Goal: Task Accomplishment & Management: Manage account settings

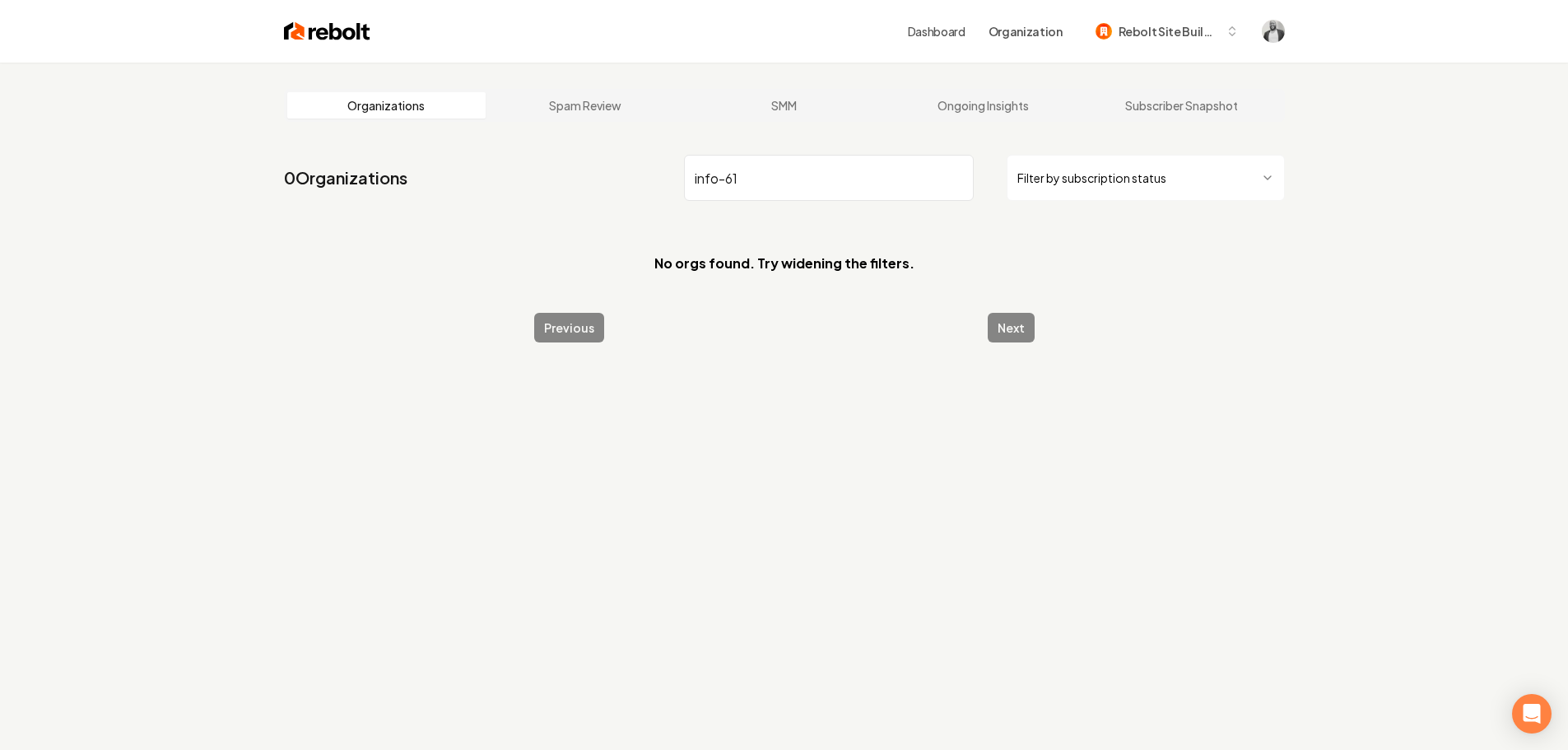
click at [761, 178] on input "info-61" at bounding box center [828, 178] width 290 height 47
paste input "[US_STATE] Fresh Cleaning Services"
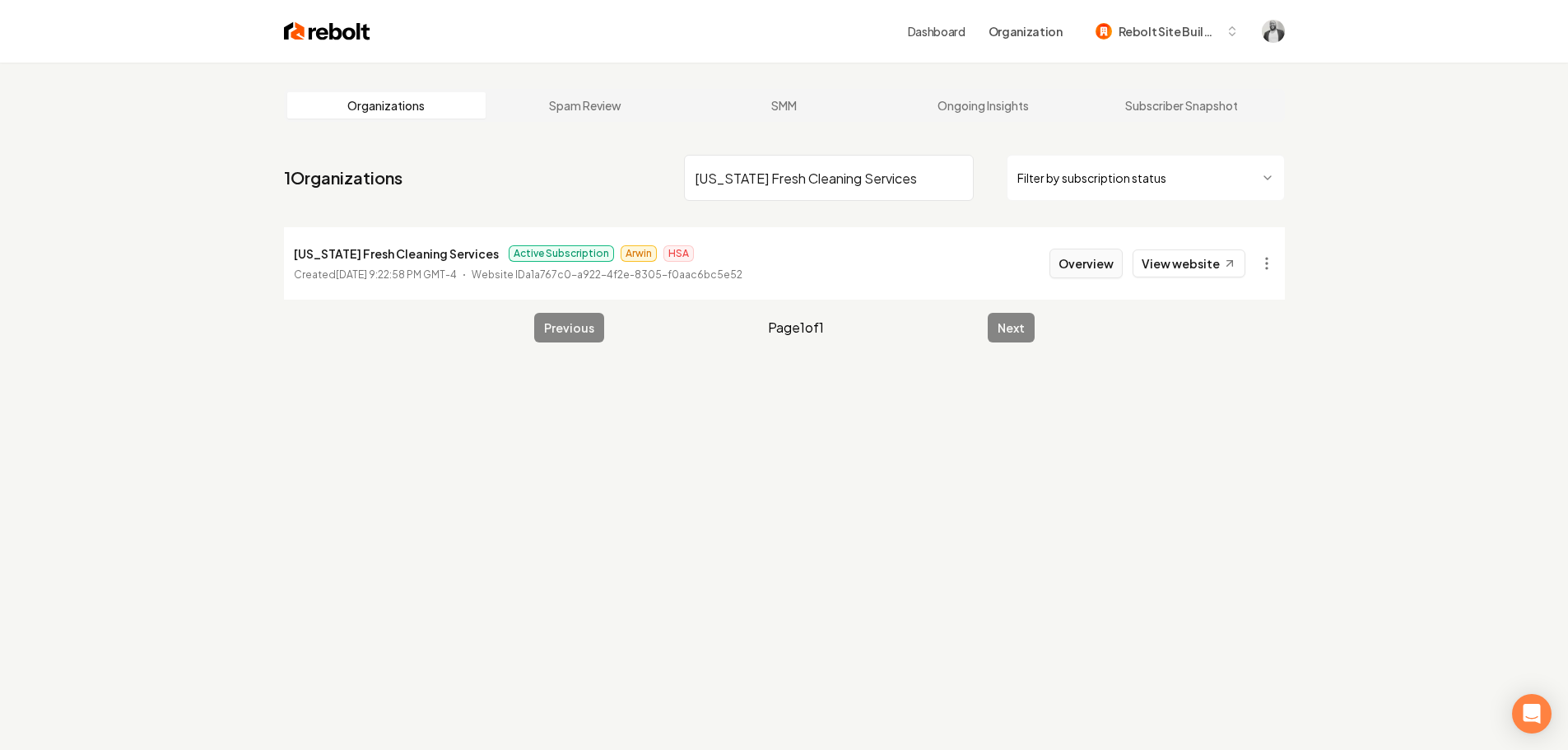
type input "[US_STATE] Fresh Cleaning Services"
click at [1088, 271] on button "Overview" at bounding box center [1086, 263] width 74 height 30
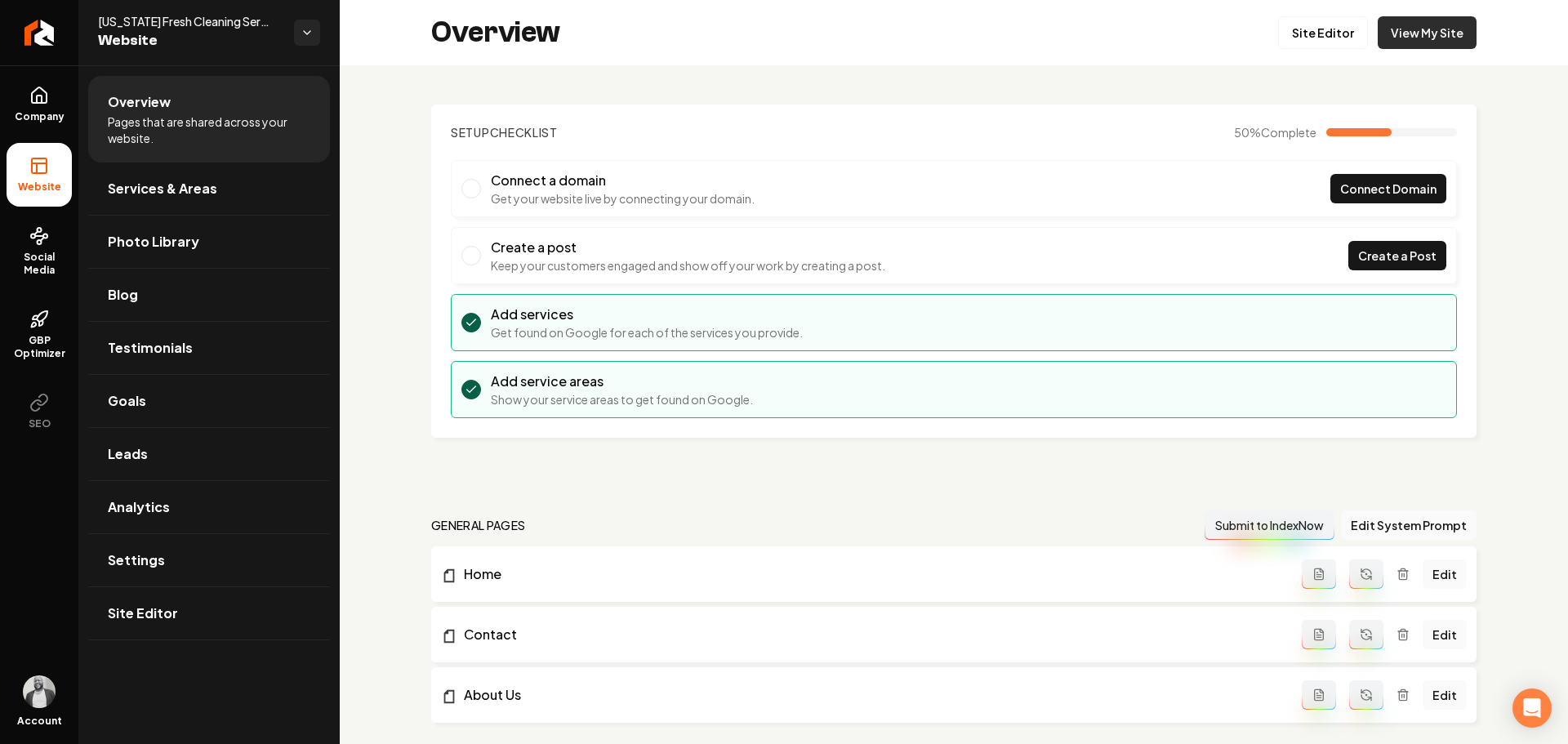
click at [1404, 38] on link "View My Site" at bounding box center [1427, 32] width 99 height 33
click at [1418, 34] on link "View My Site" at bounding box center [1427, 32] width 99 height 33
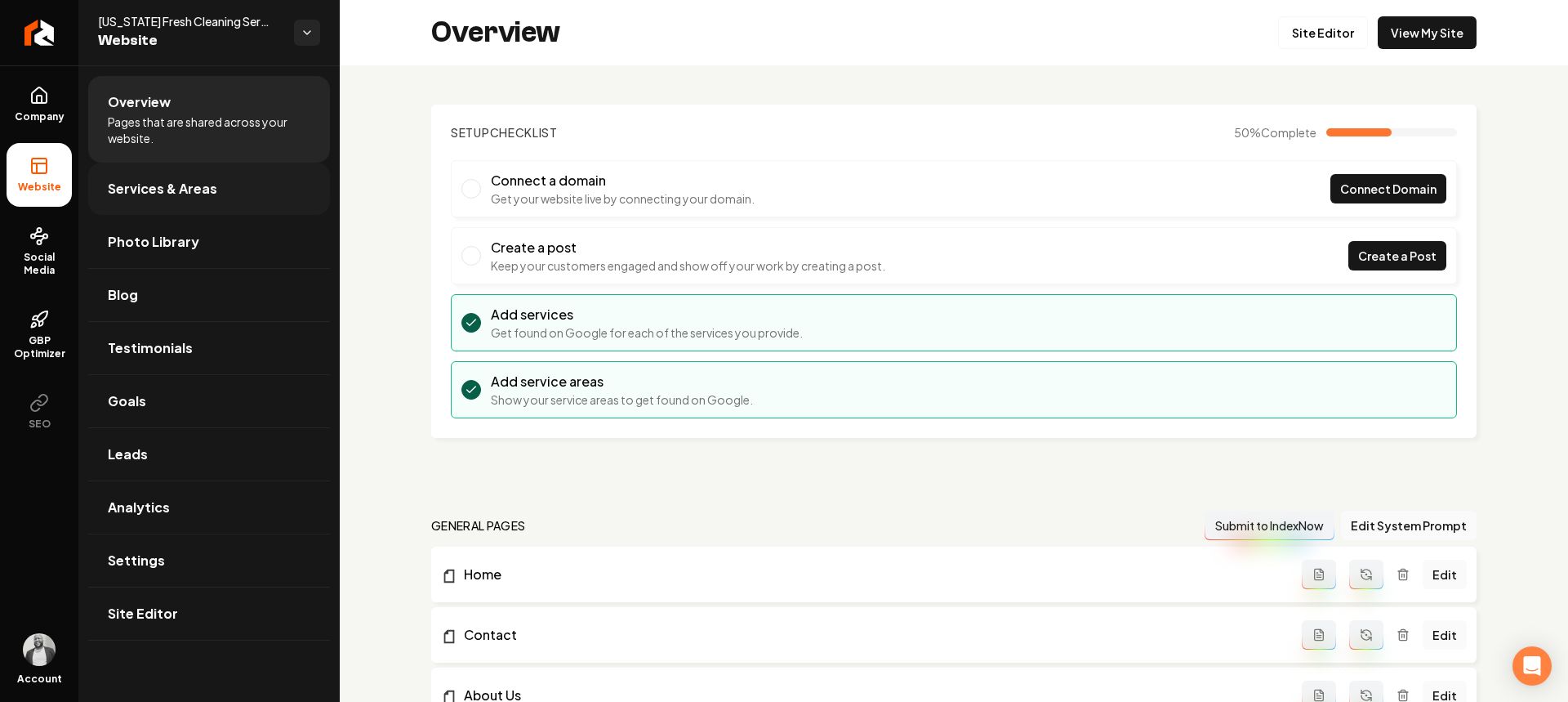
click at [211, 199] on link "Services & Areas" at bounding box center [209, 189] width 241 height 52
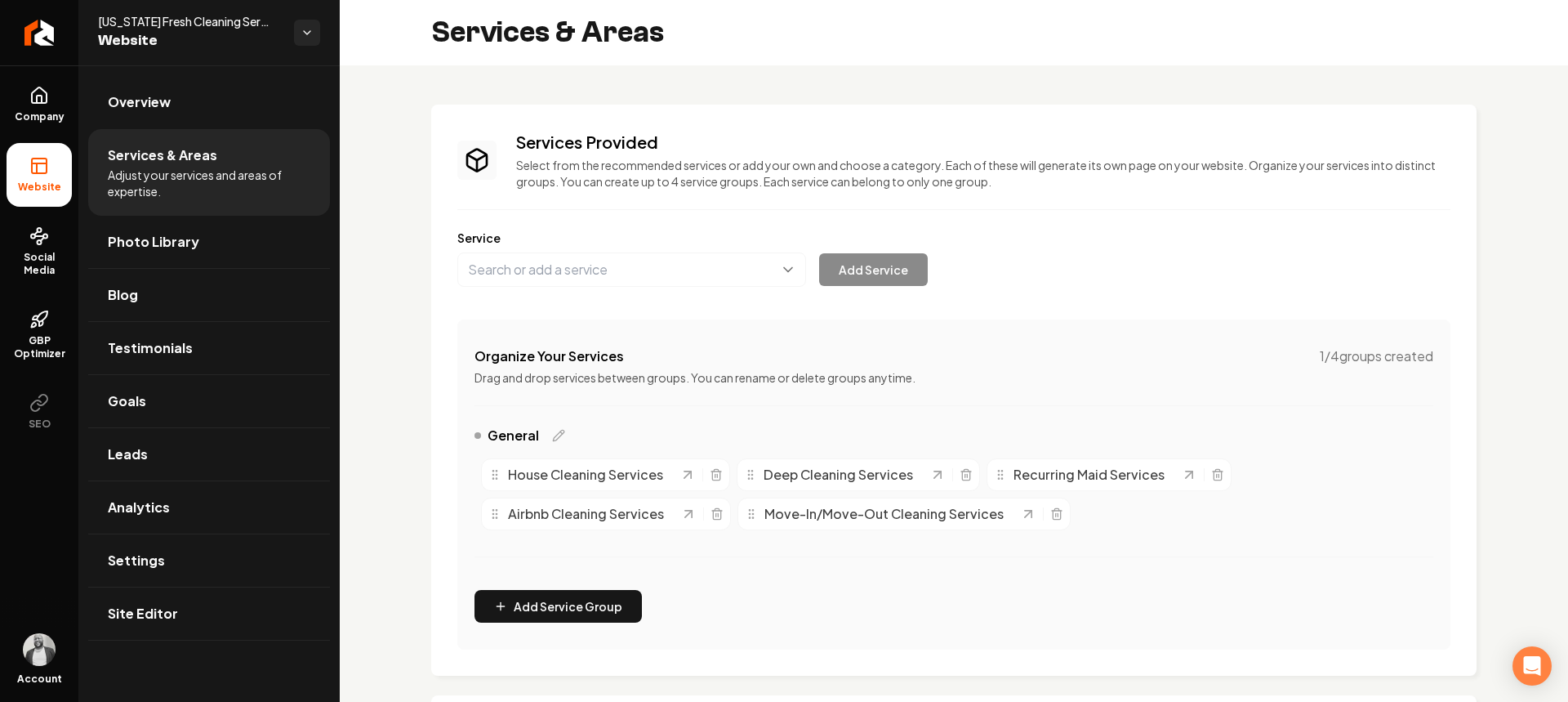
scroll to position [278, 0]
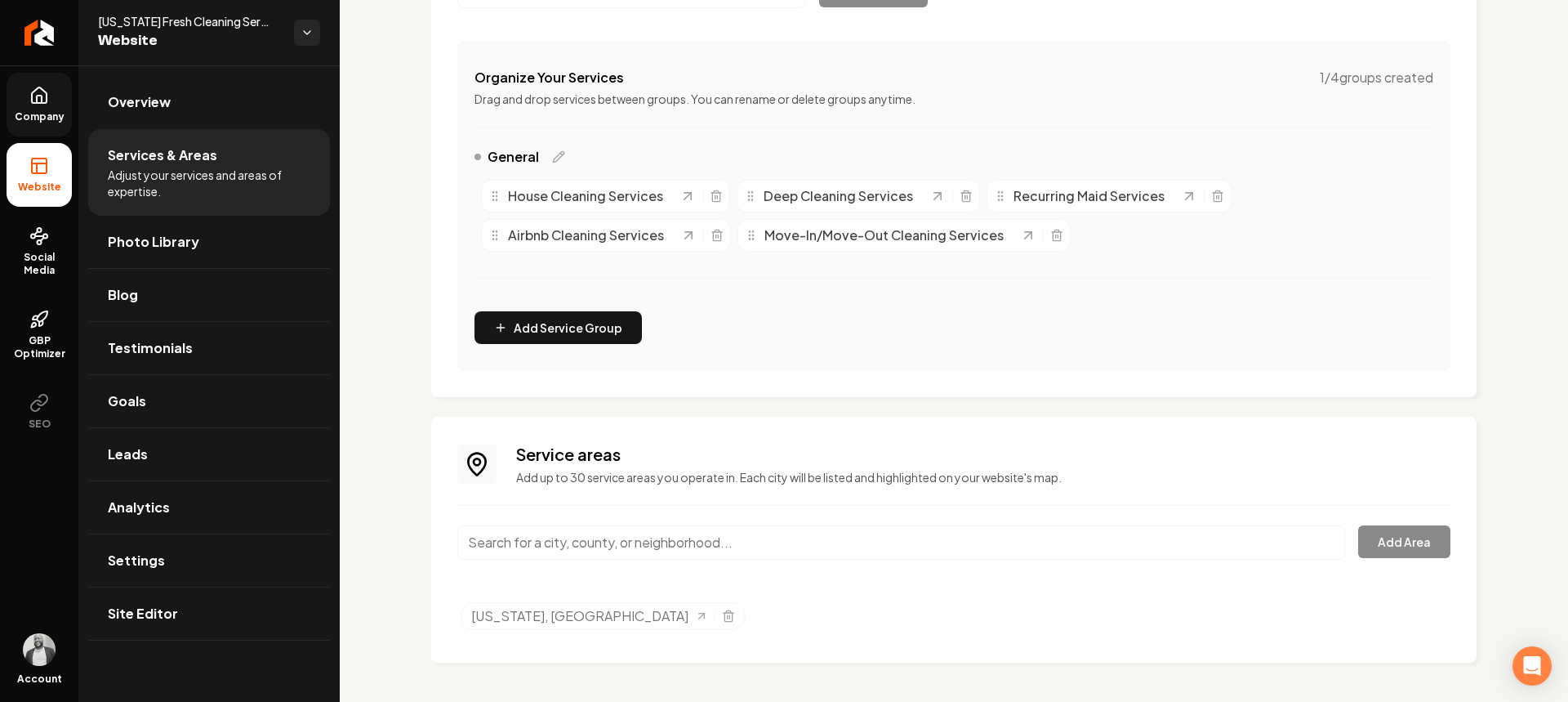
click at [48, 118] on span "Company" at bounding box center [39, 117] width 63 height 13
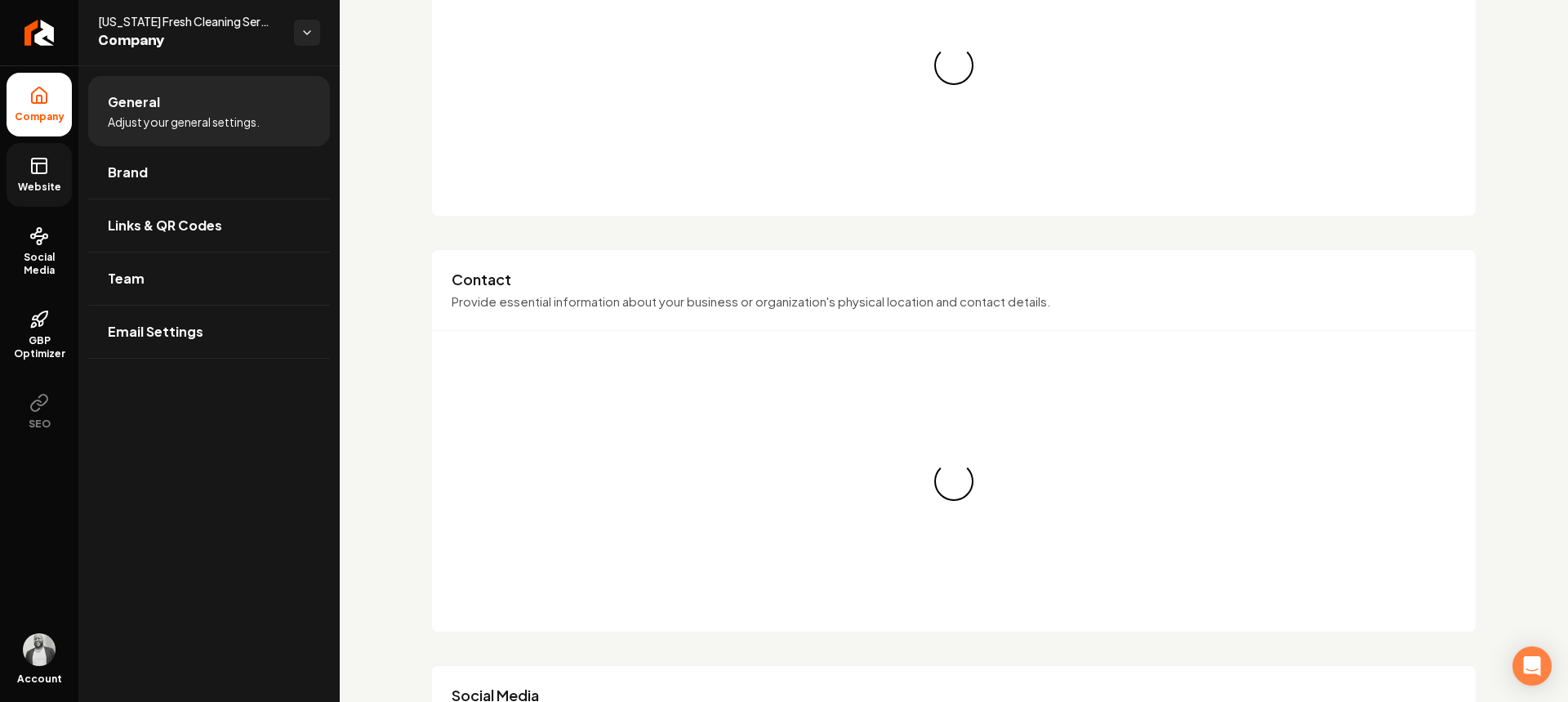
click at [39, 168] on icon at bounding box center [39, 165] width 19 height 19
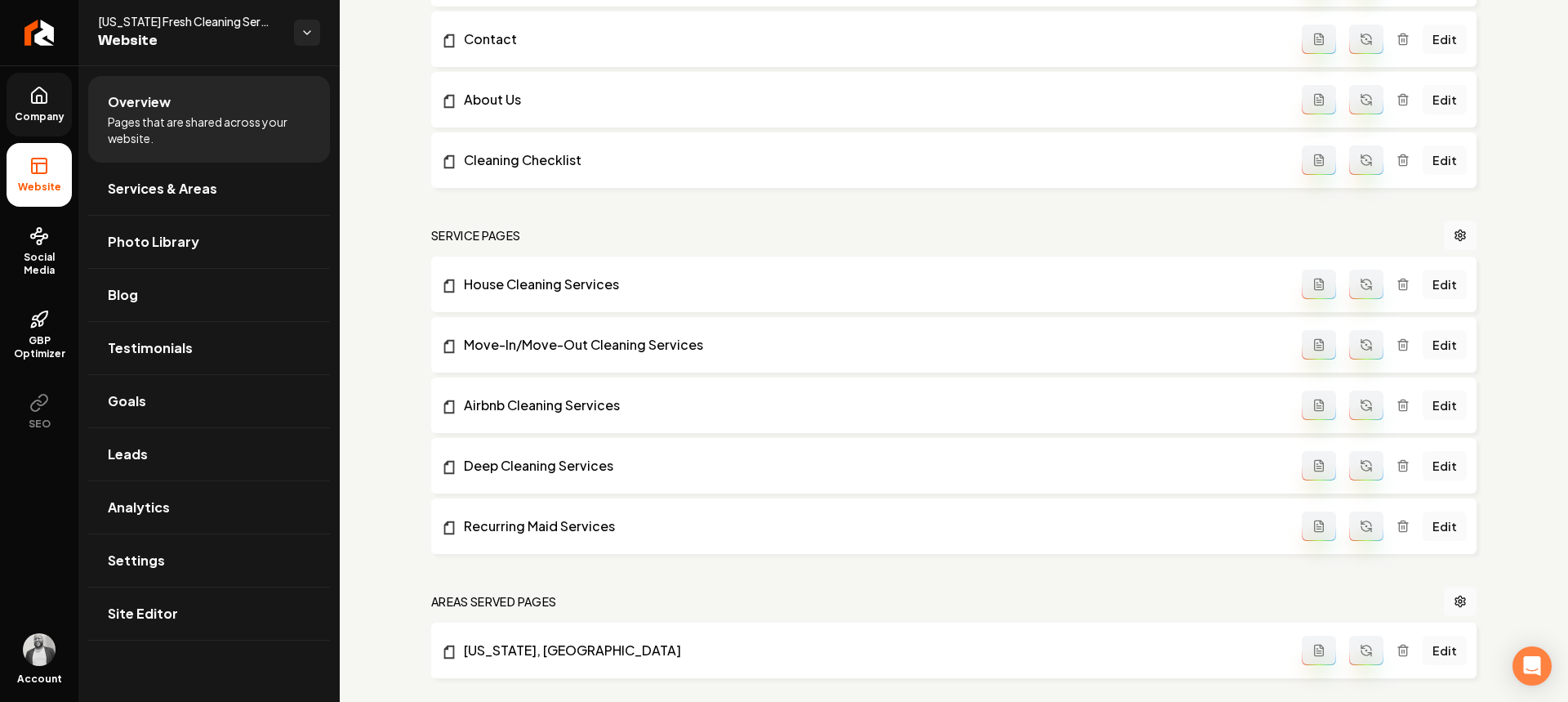
scroll to position [606, 0]
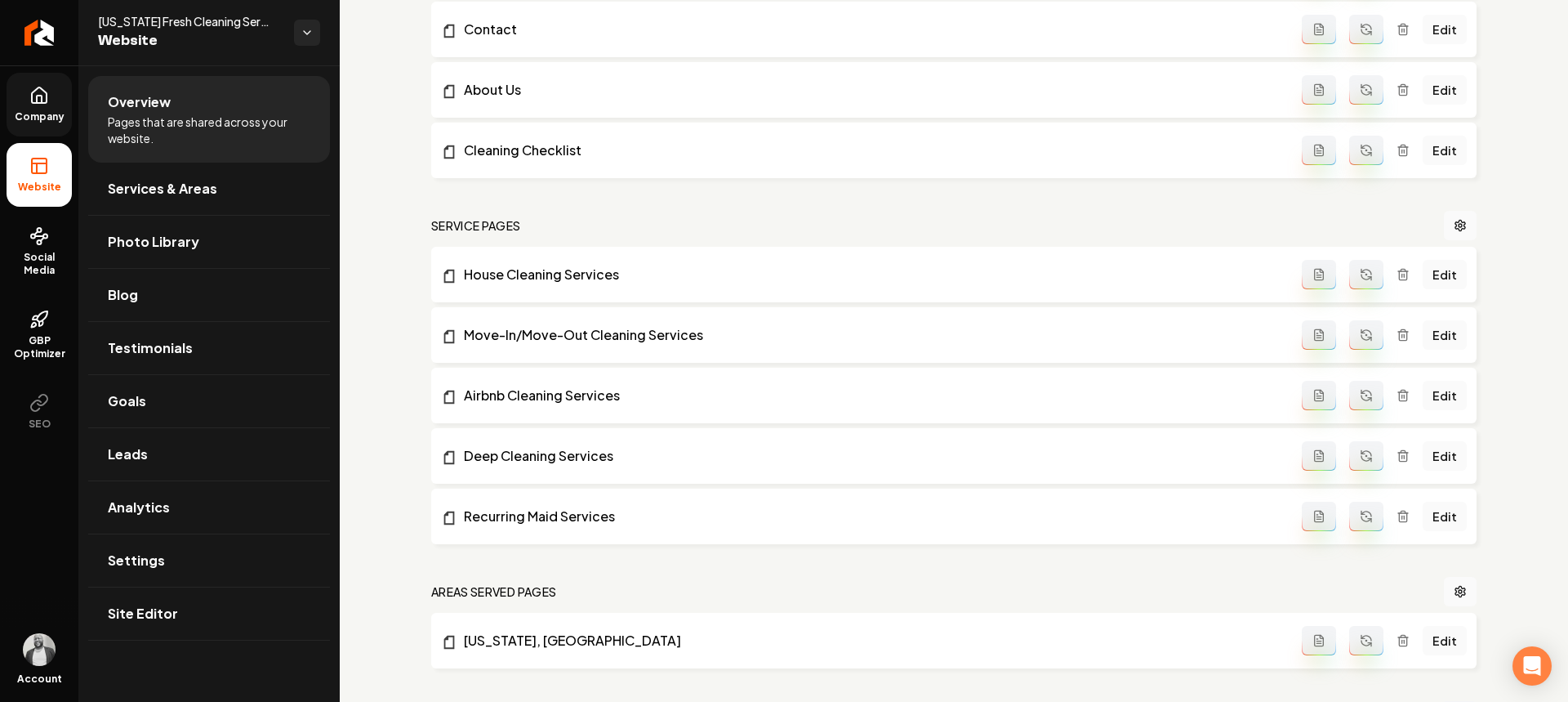
click at [34, 107] on link "Company" at bounding box center [39, 105] width 65 height 64
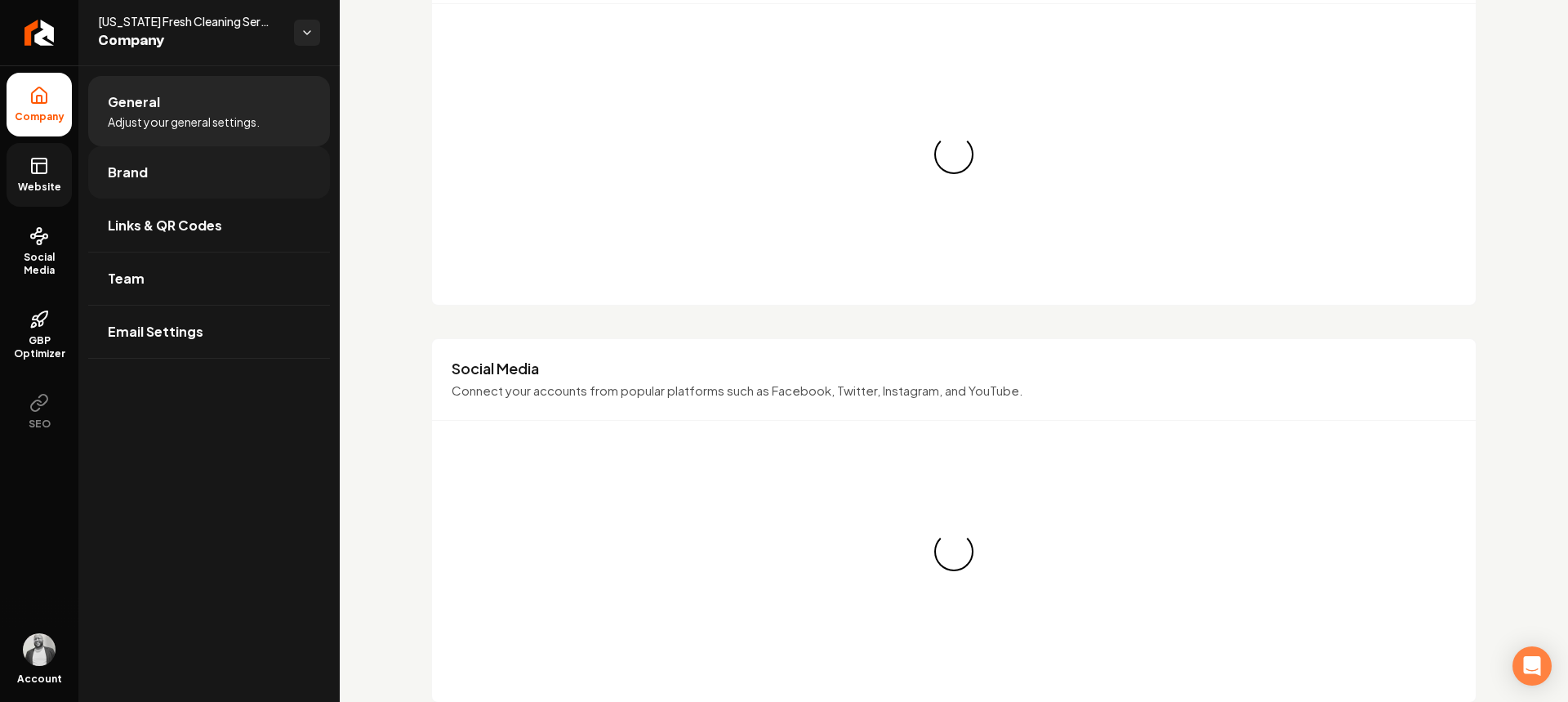
click at [137, 180] on span "Brand" at bounding box center [128, 172] width 40 height 19
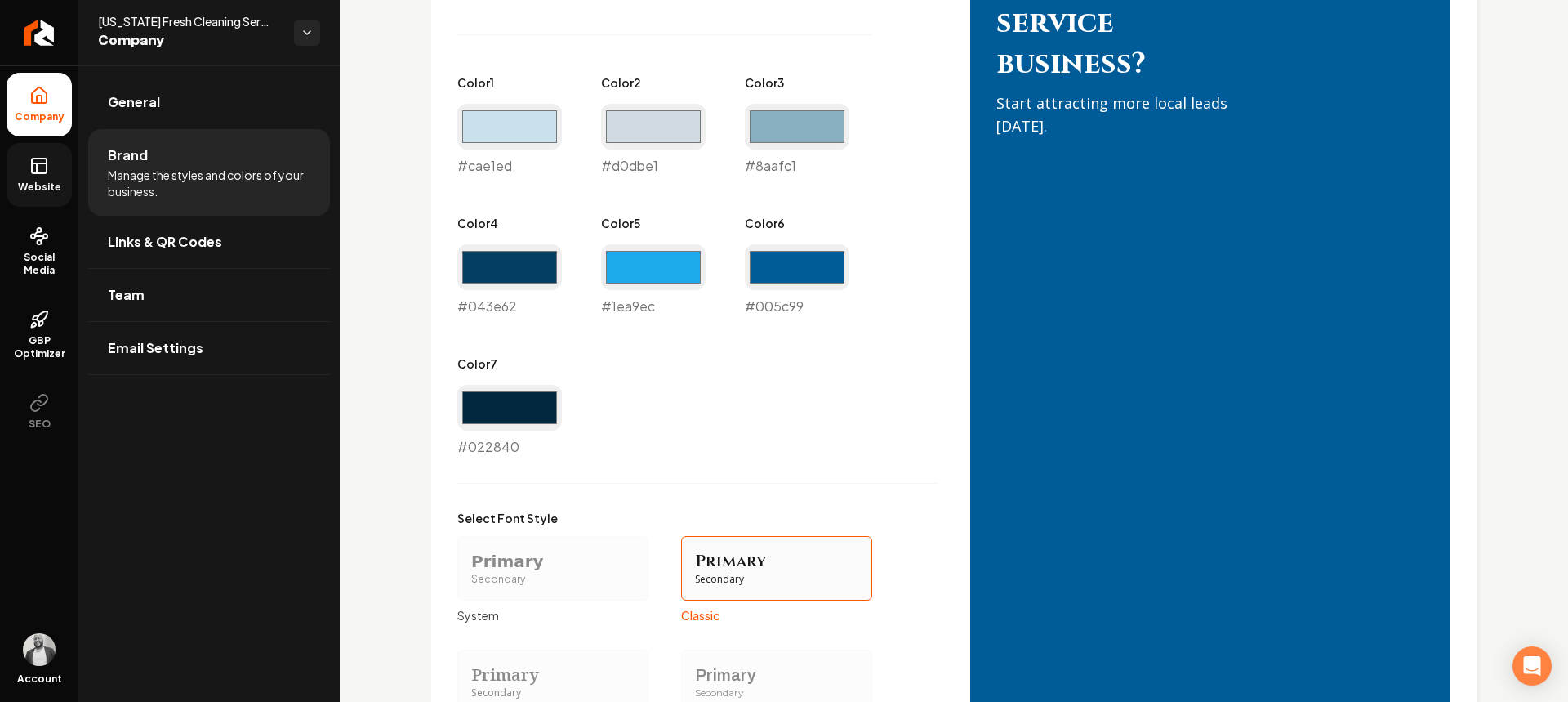
scroll to position [1187, 0]
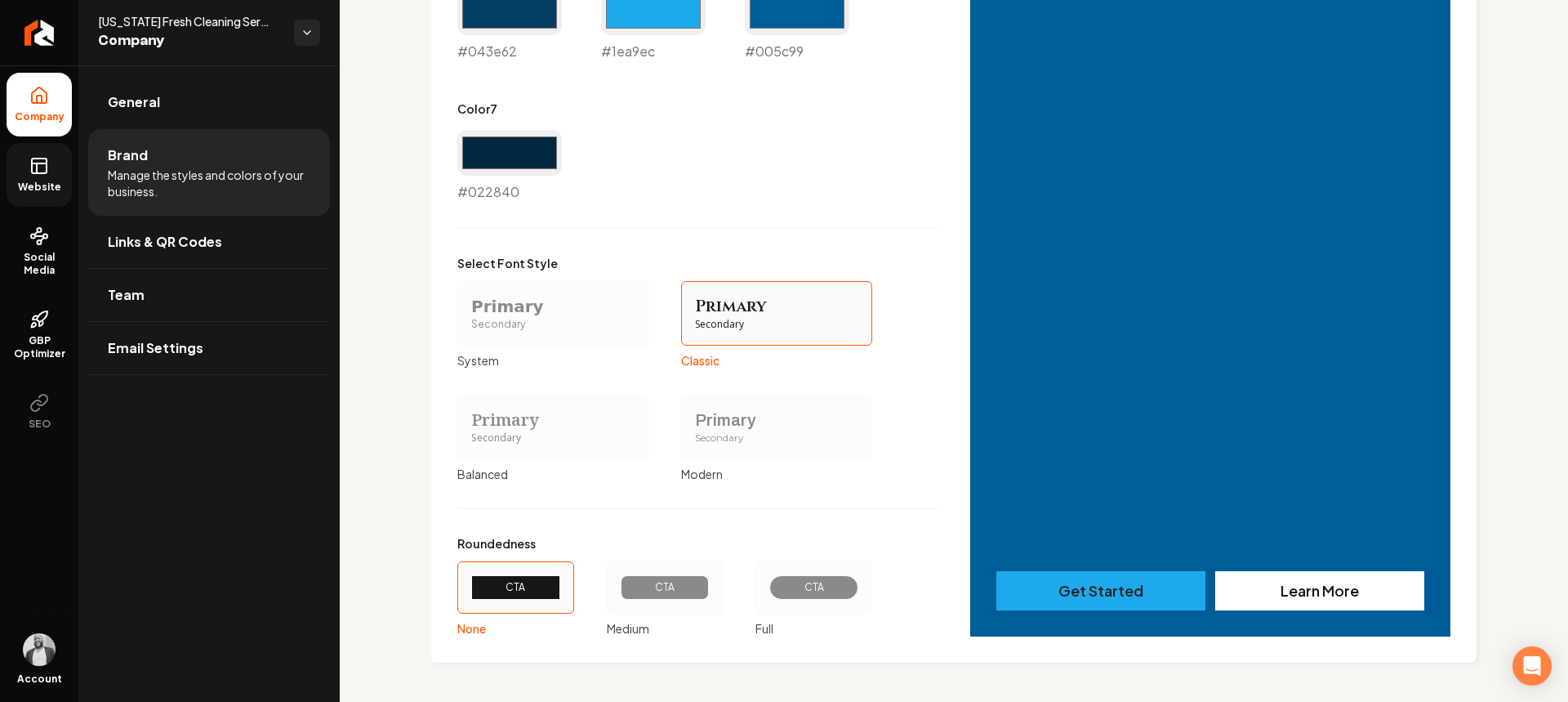
click at [803, 593] on div "CTA" at bounding box center [813, 587] width 61 height 13
click at [767, 593] on button "CTA Full" at bounding box center [761, 587] width 13 height 13
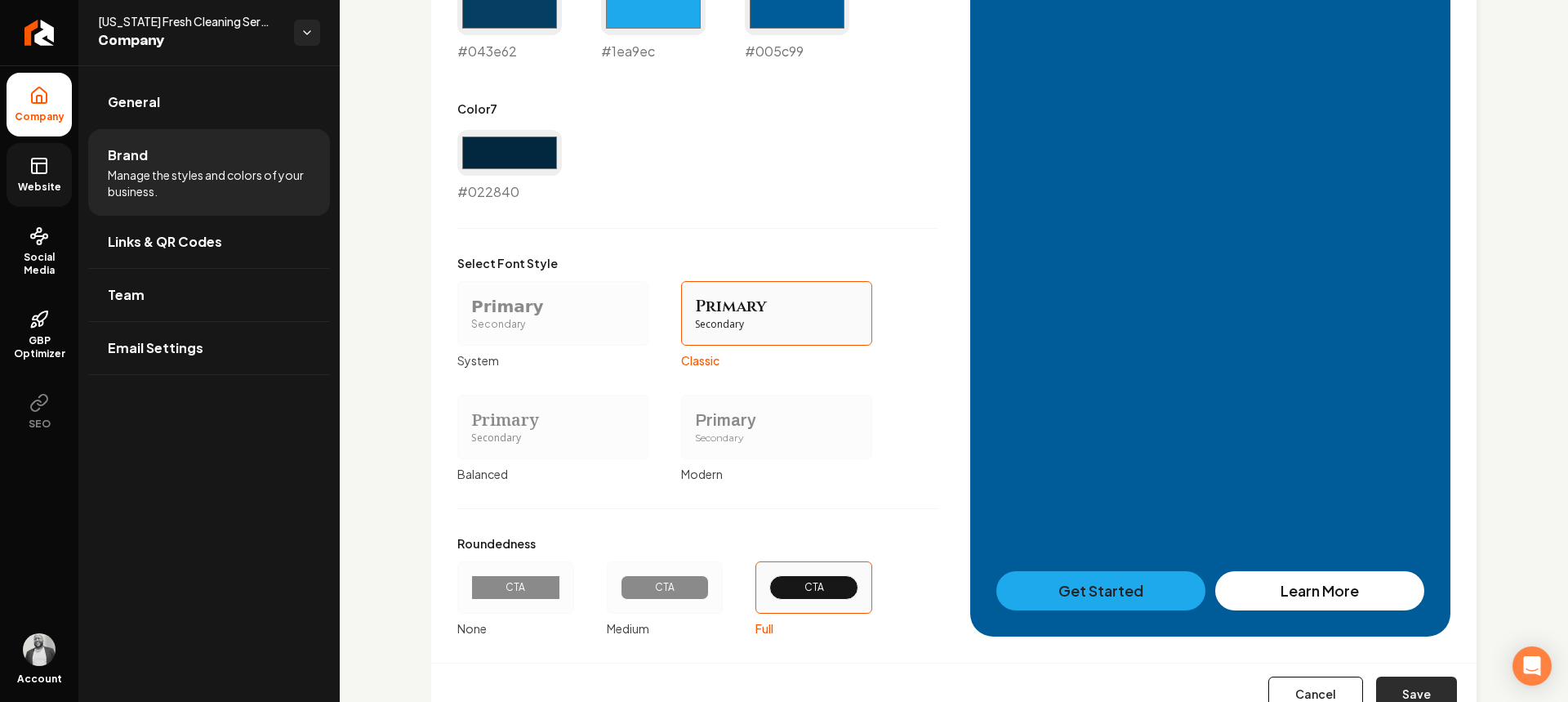
scroll to position [1250, 0]
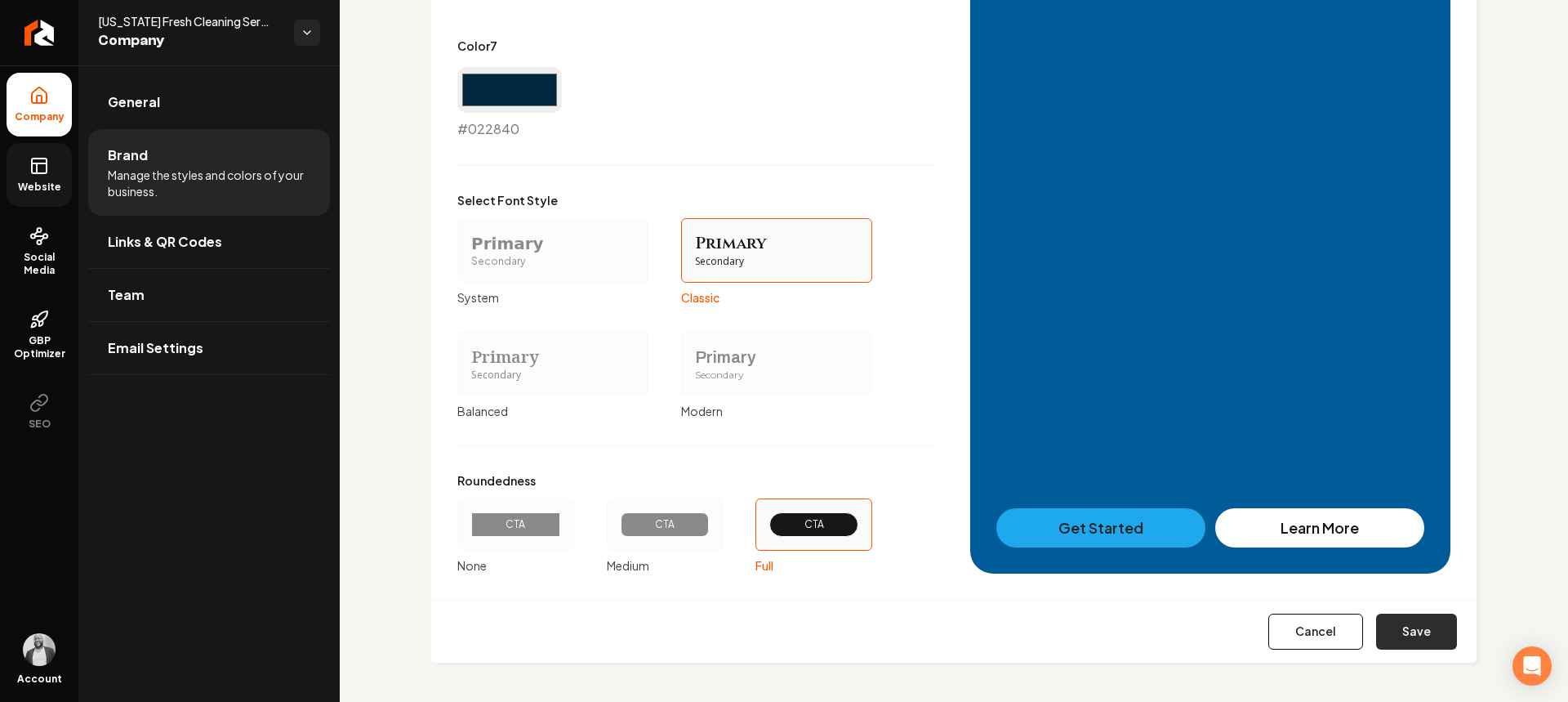
click at [1401, 627] on button "Save" at bounding box center [1416, 631] width 80 height 36
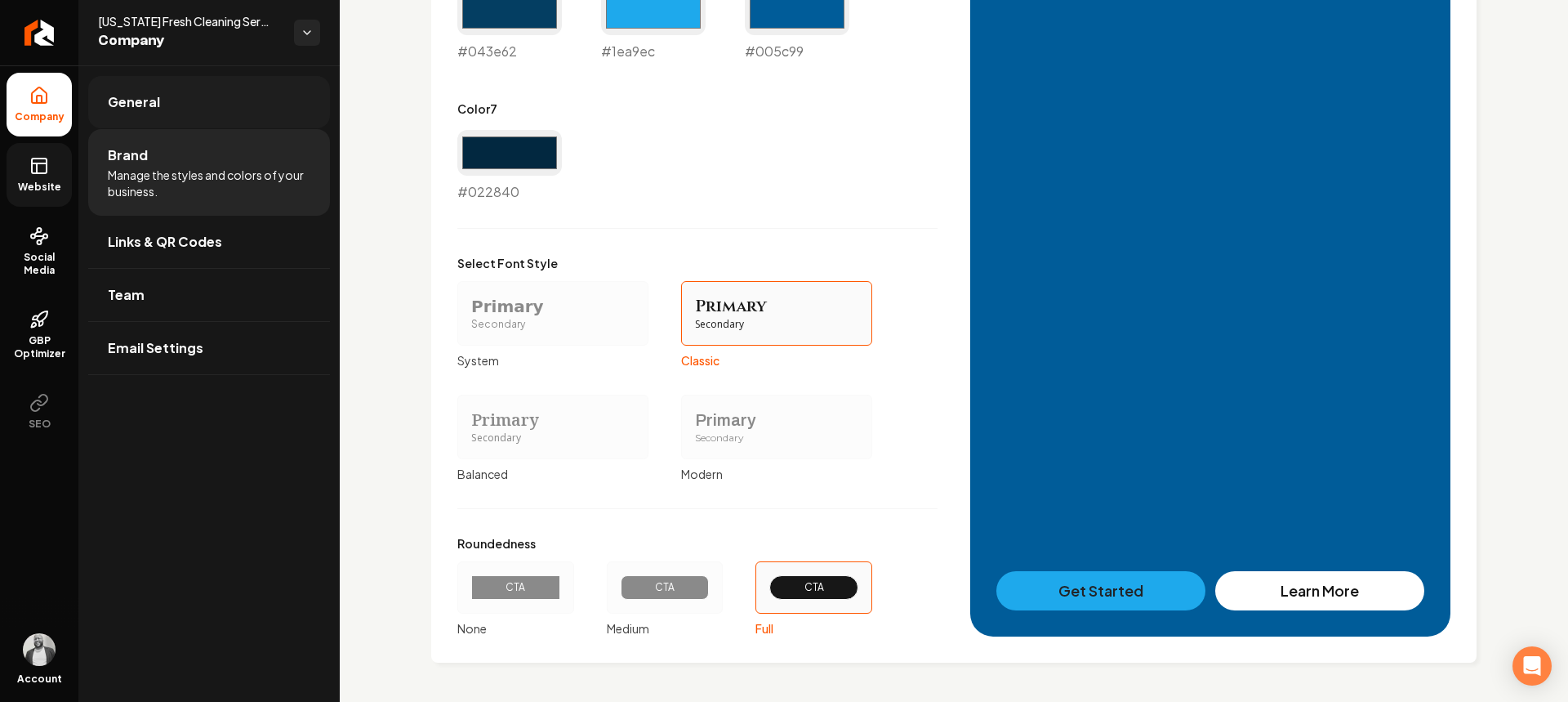
click at [143, 121] on link "General" at bounding box center [209, 102] width 241 height 52
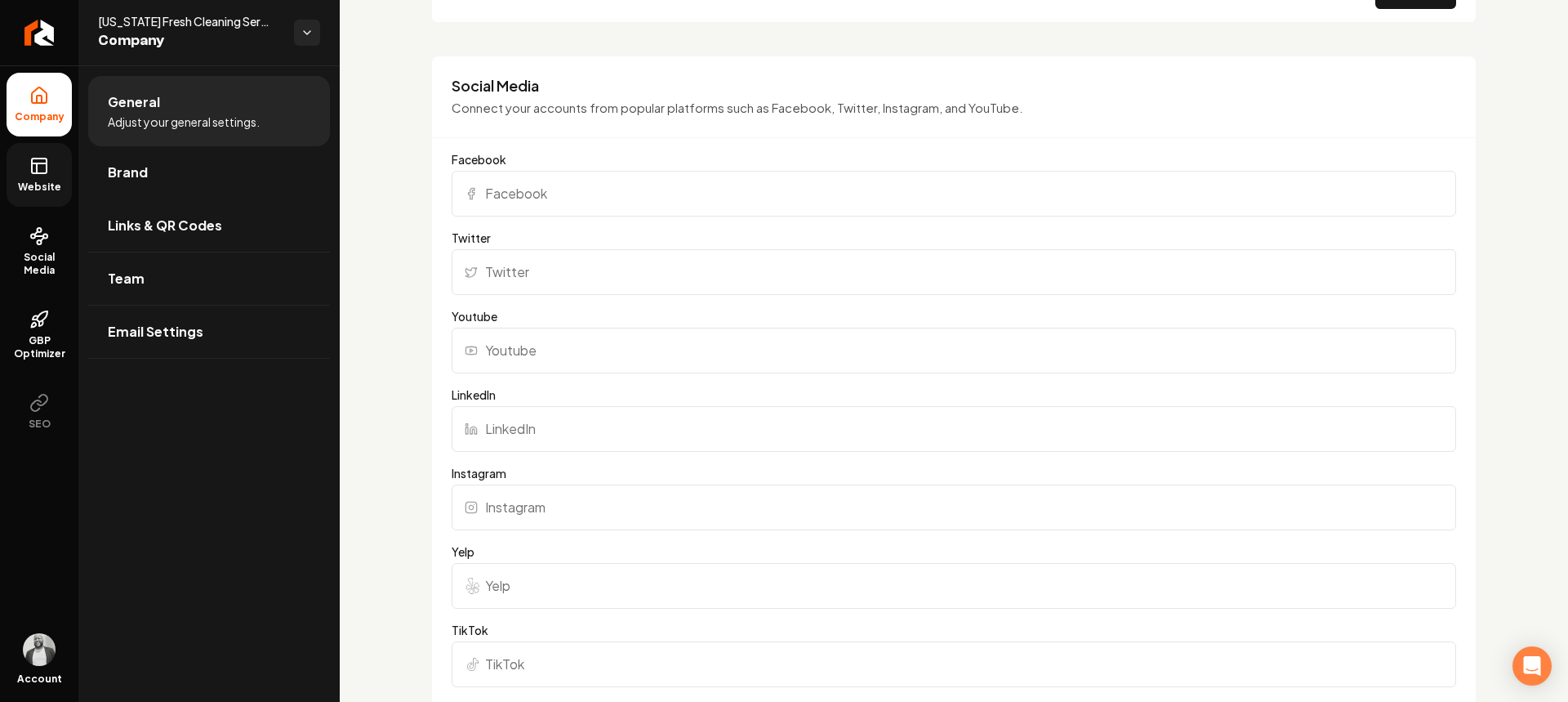
click at [45, 164] on icon at bounding box center [39, 164] width 15 height 0
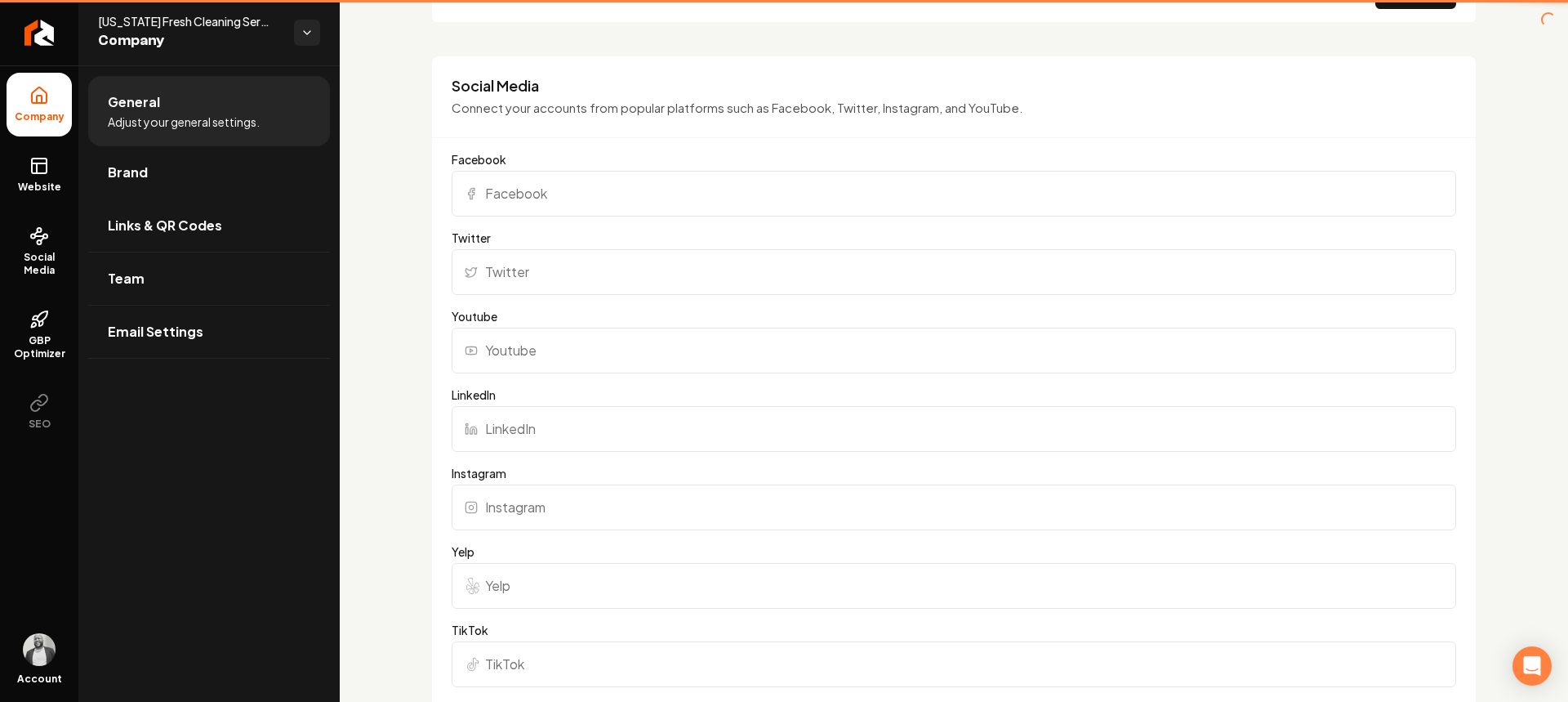
scroll to position [850, 0]
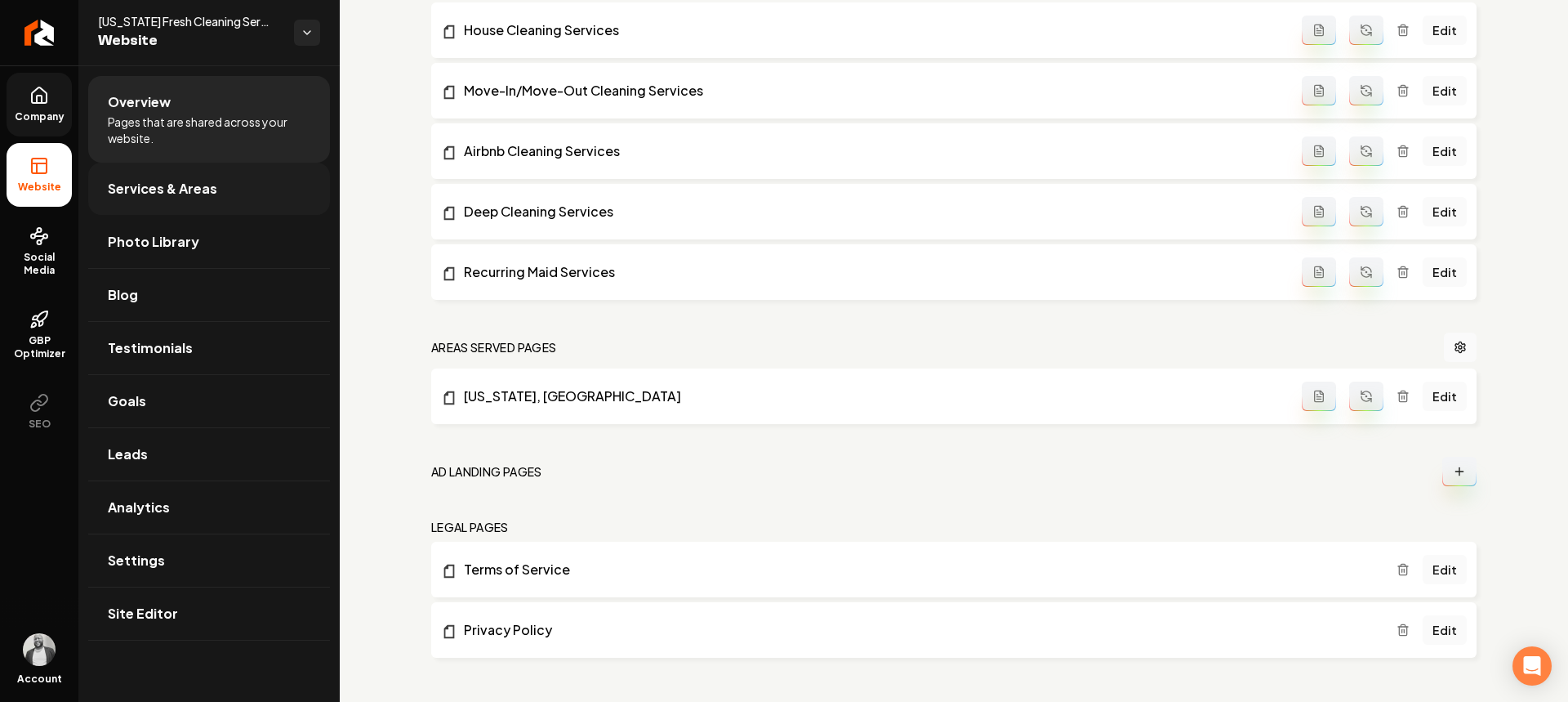
click at [214, 195] on link "Services & Areas" at bounding box center [209, 189] width 241 height 52
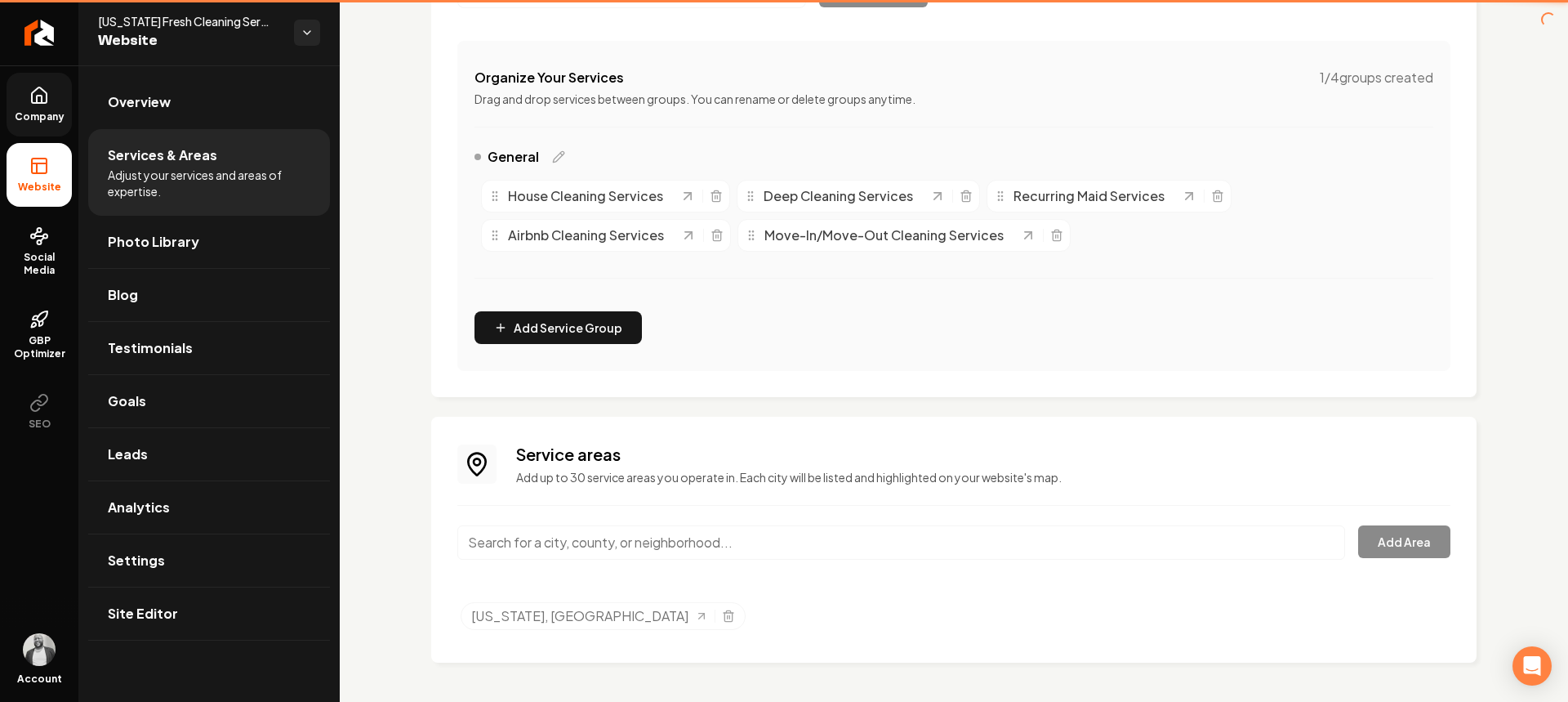
scroll to position [278, 0]
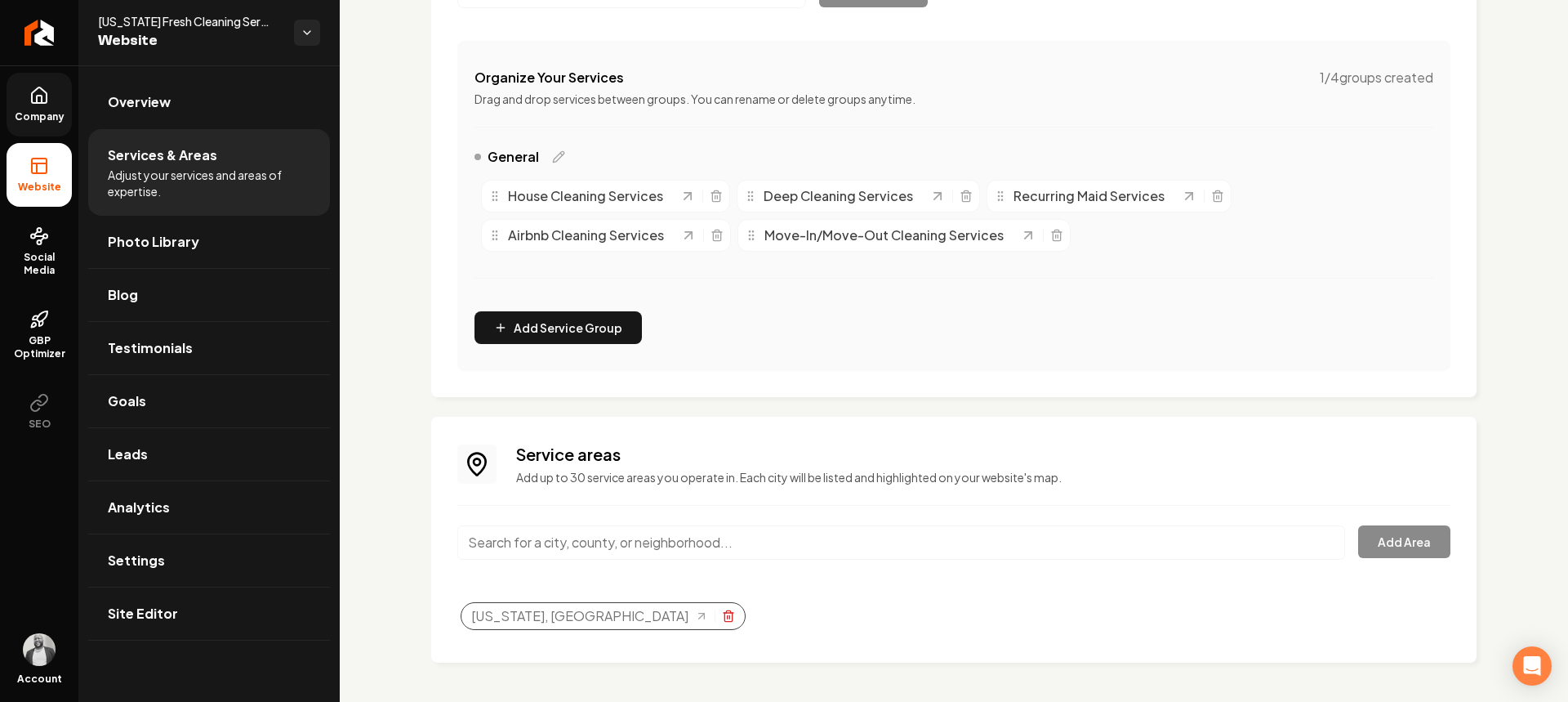
click at [728, 618] on line "Selected tags" at bounding box center [728, 616] width 0 height 3
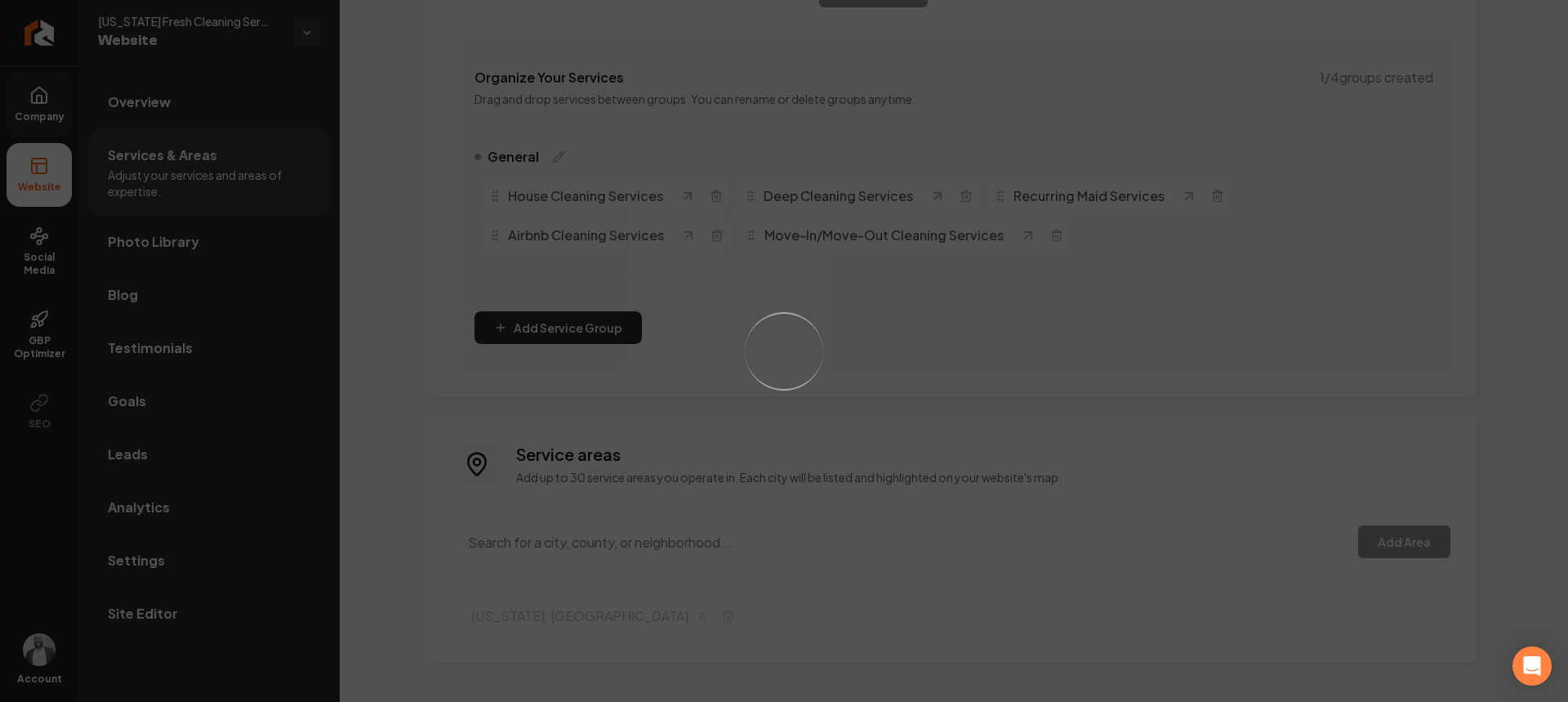
scroll to position [244, 0]
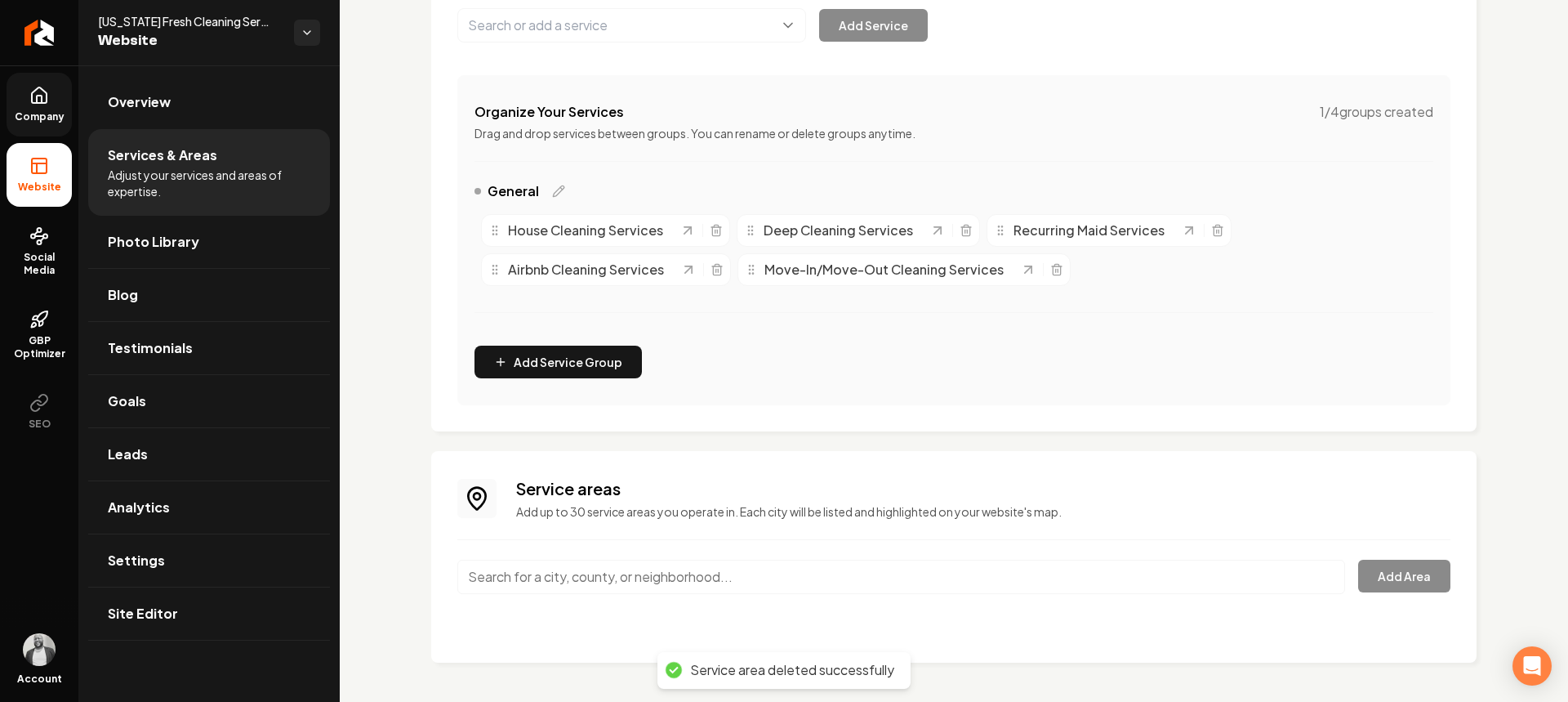
click at [719, 578] on input "Main content area" at bounding box center [901, 576] width 888 height 34
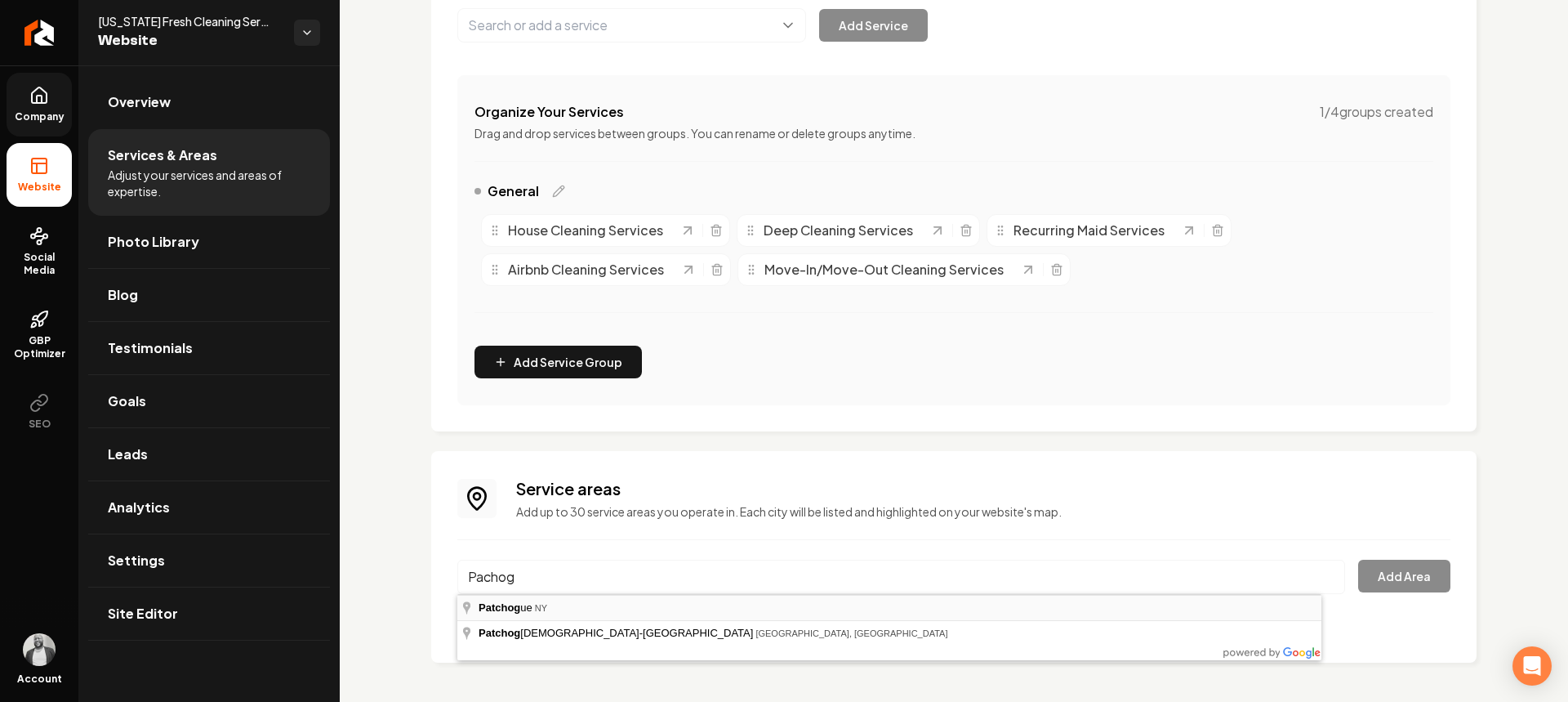
type input "Patchogue, [GEOGRAPHIC_DATA]"
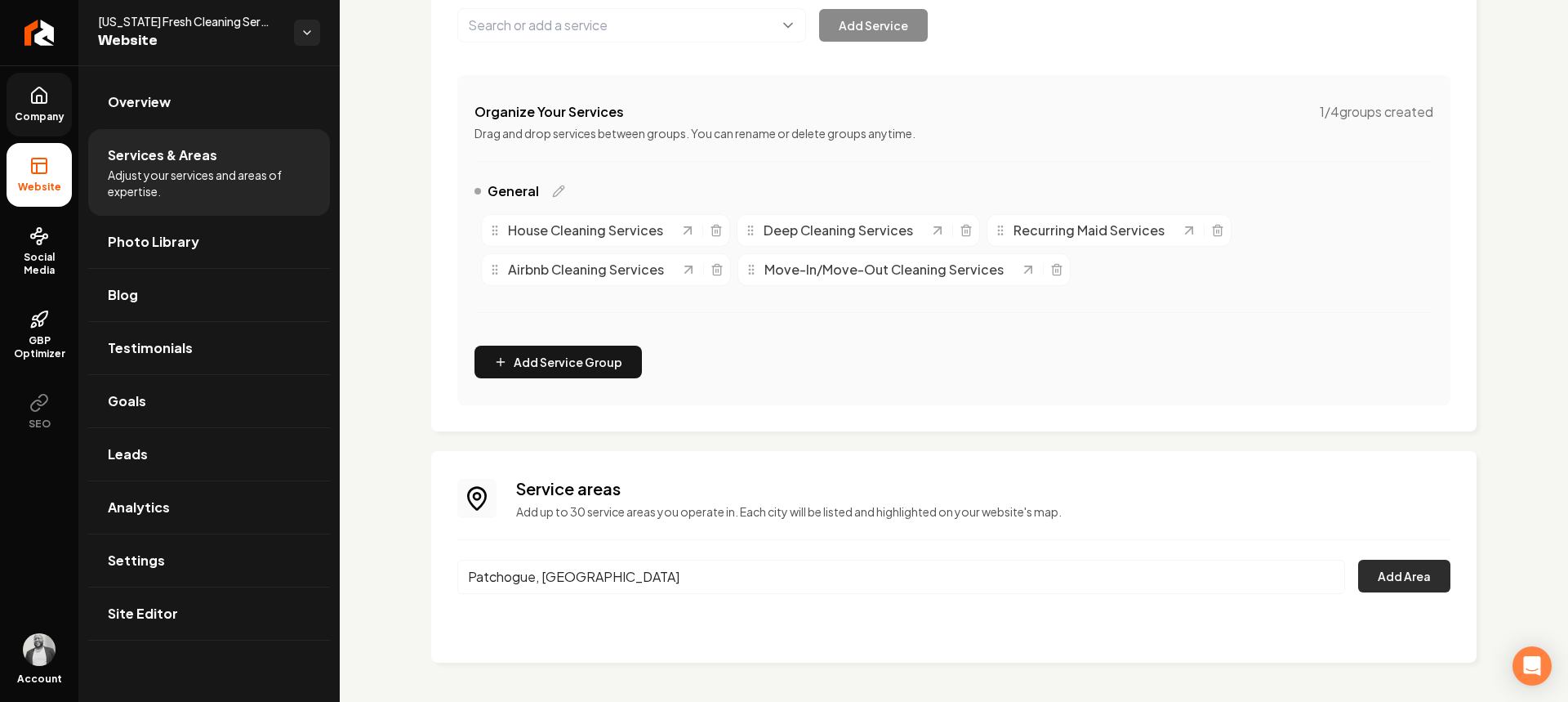
click at [1379, 574] on button "Add Area" at bounding box center [1404, 575] width 92 height 33
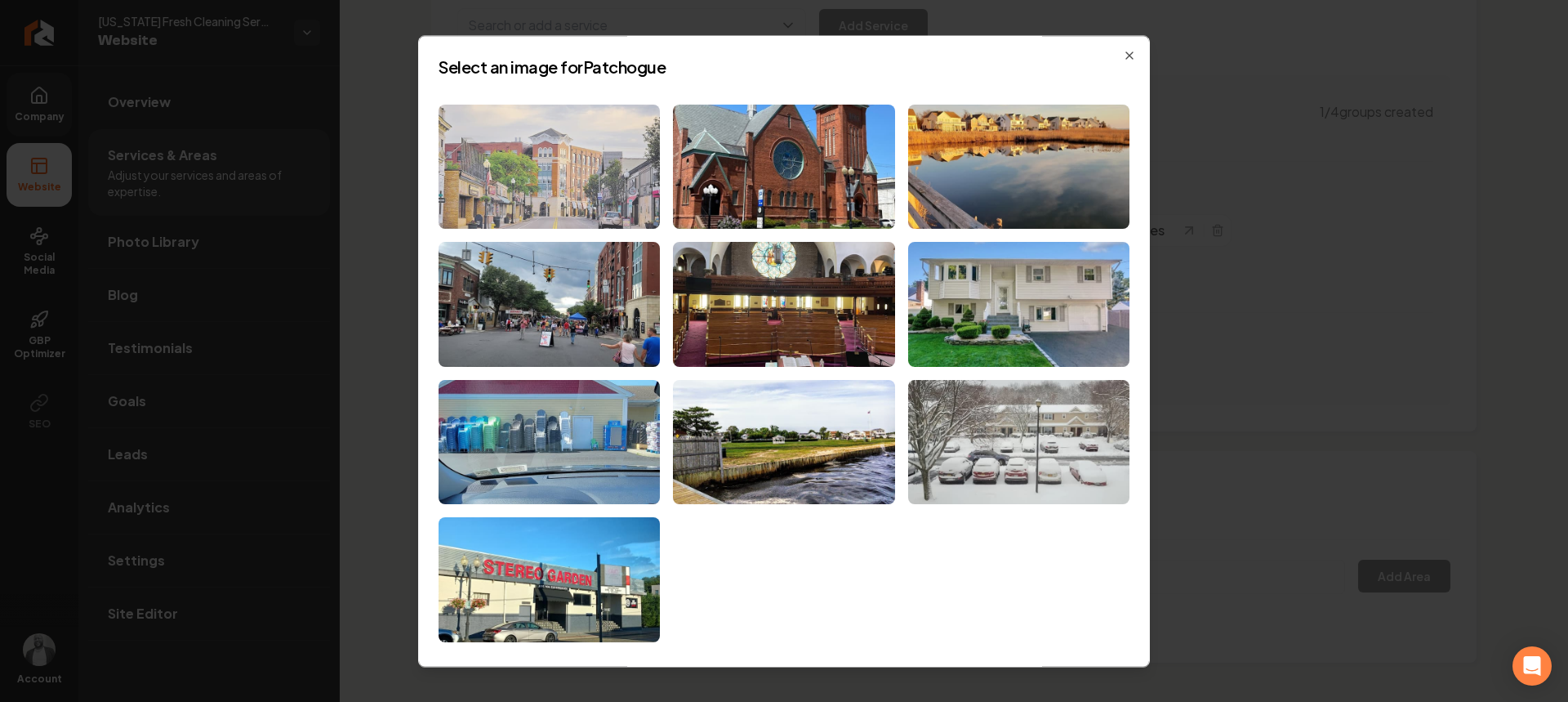
click at [586, 194] on img at bounding box center [549, 167] width 221 height 125
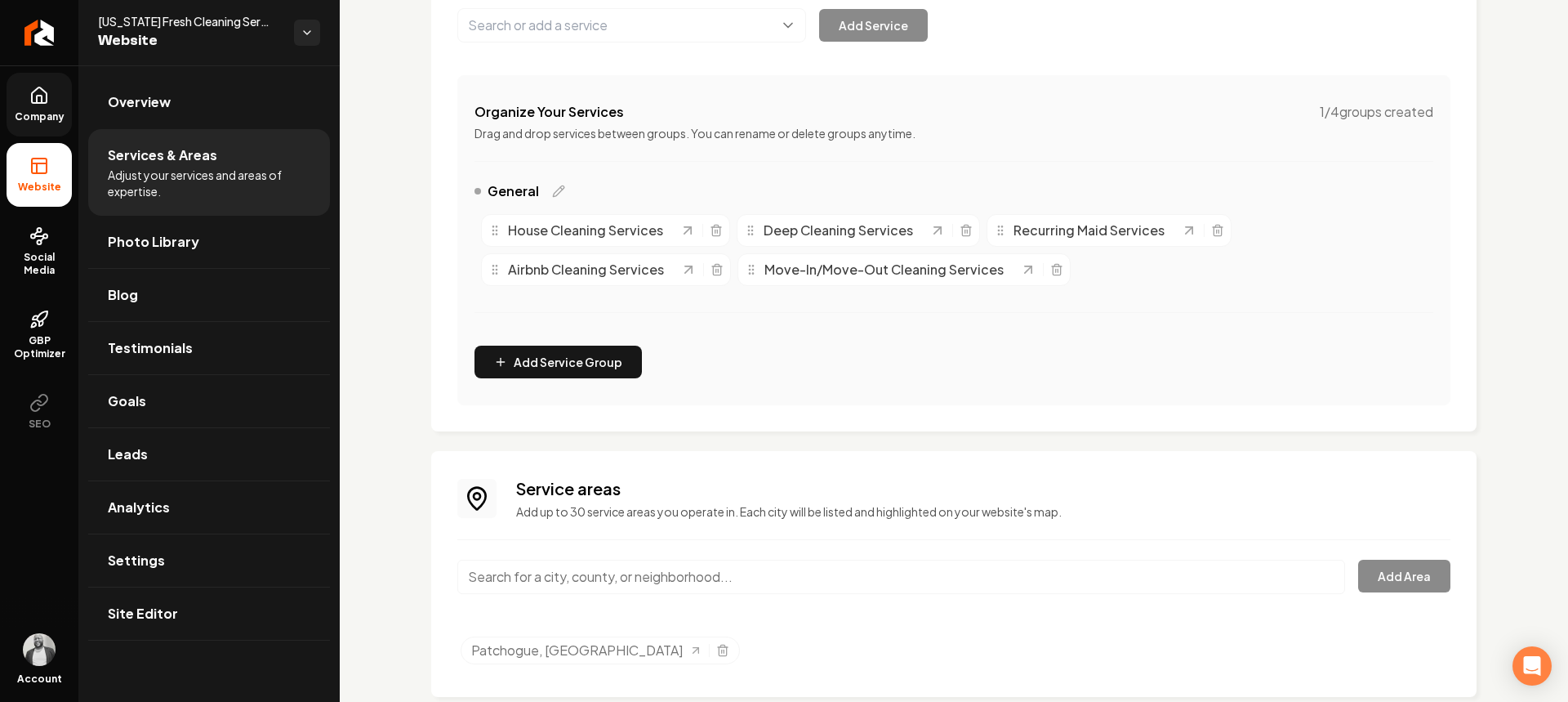
drag, startPoint x: 48, startPoint y: 96, endPoint x: 71, endPoint y: 100, distance: 23.3
click at [48, 96] on icon at bounding box center [39, 95] width 19 height 19
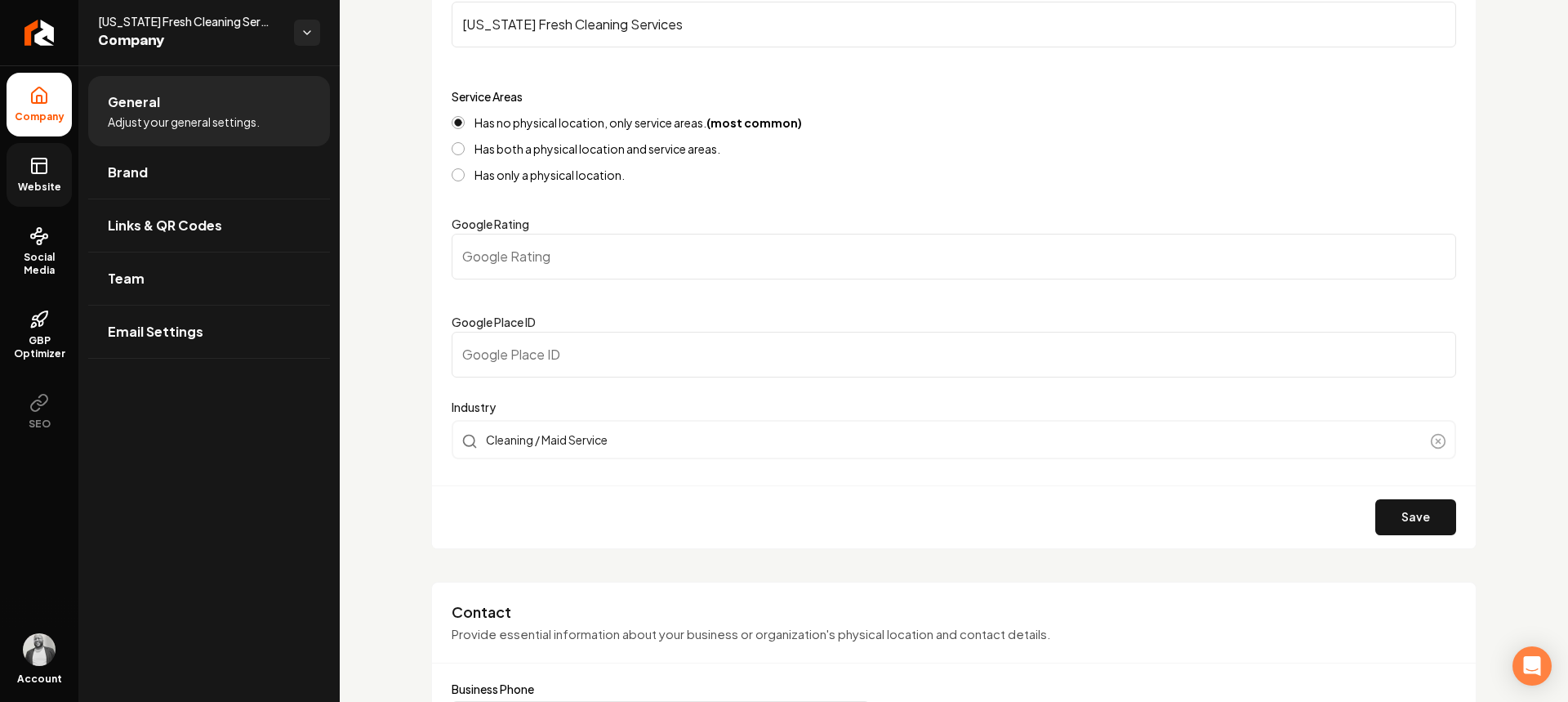
click at [62, 174] on link "Website" at bounding box center [39, 174] width 65 height 64
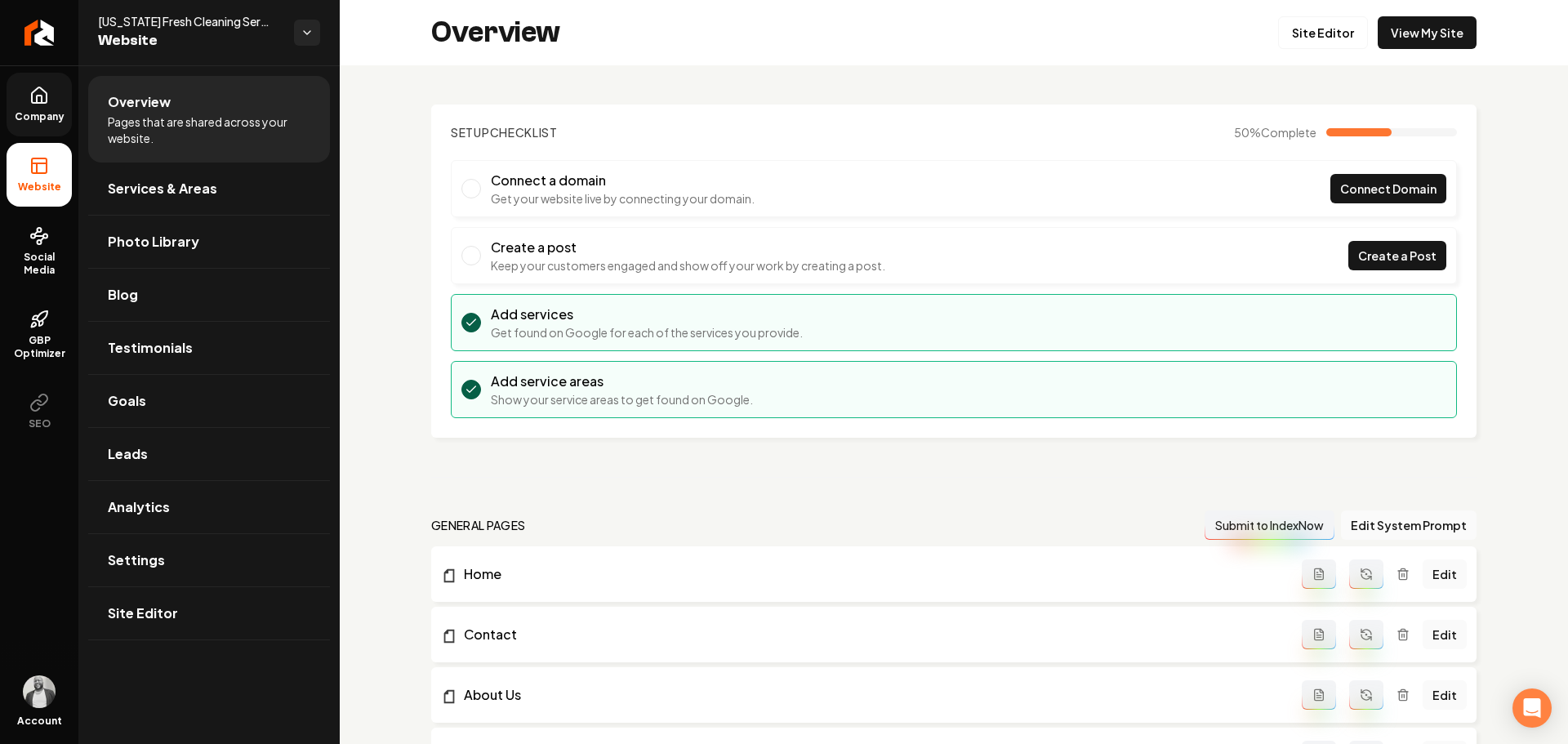
click at [29, 112] on span "Company" at bounding box center [39, 117] width 63 height 13
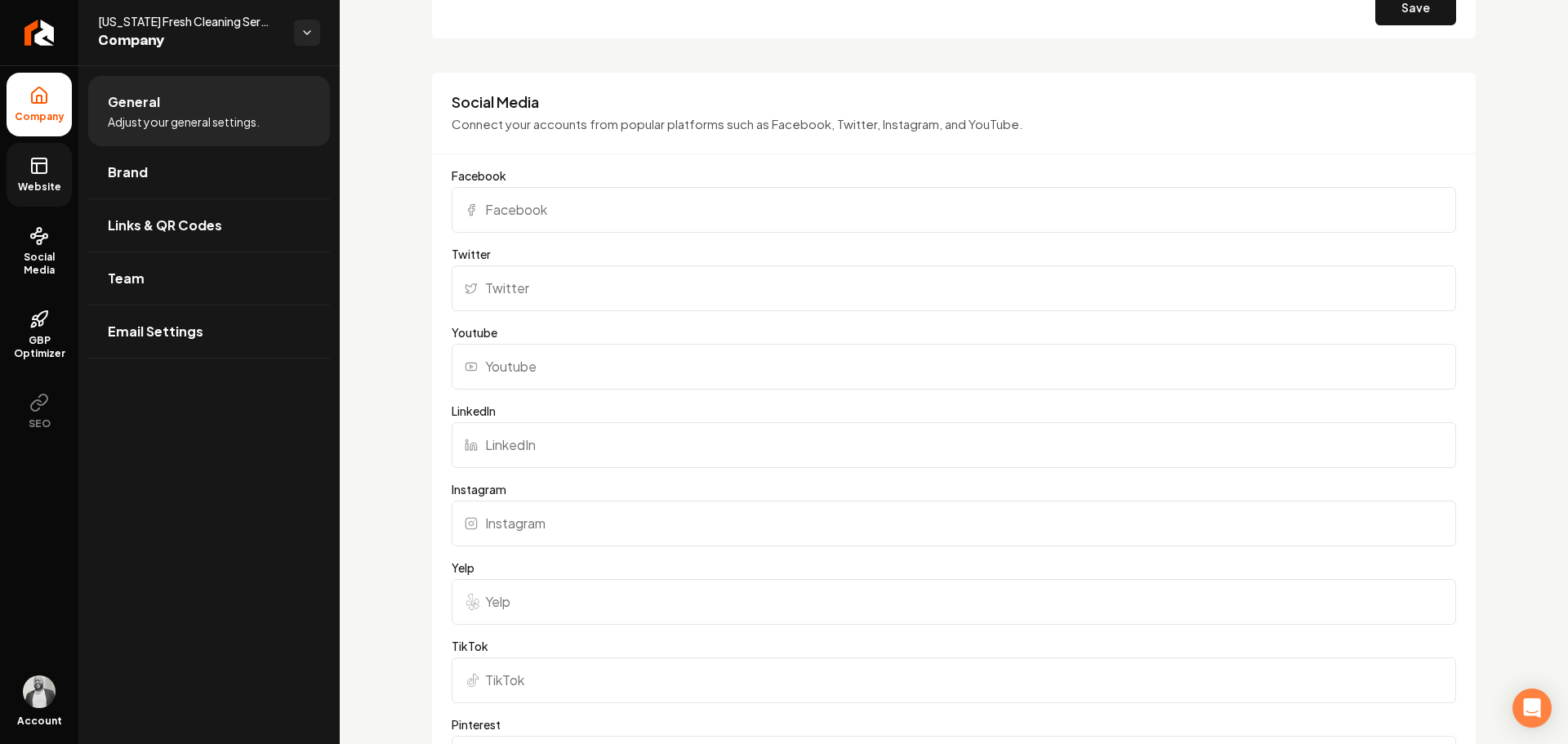
scroll to position [1307, 0]
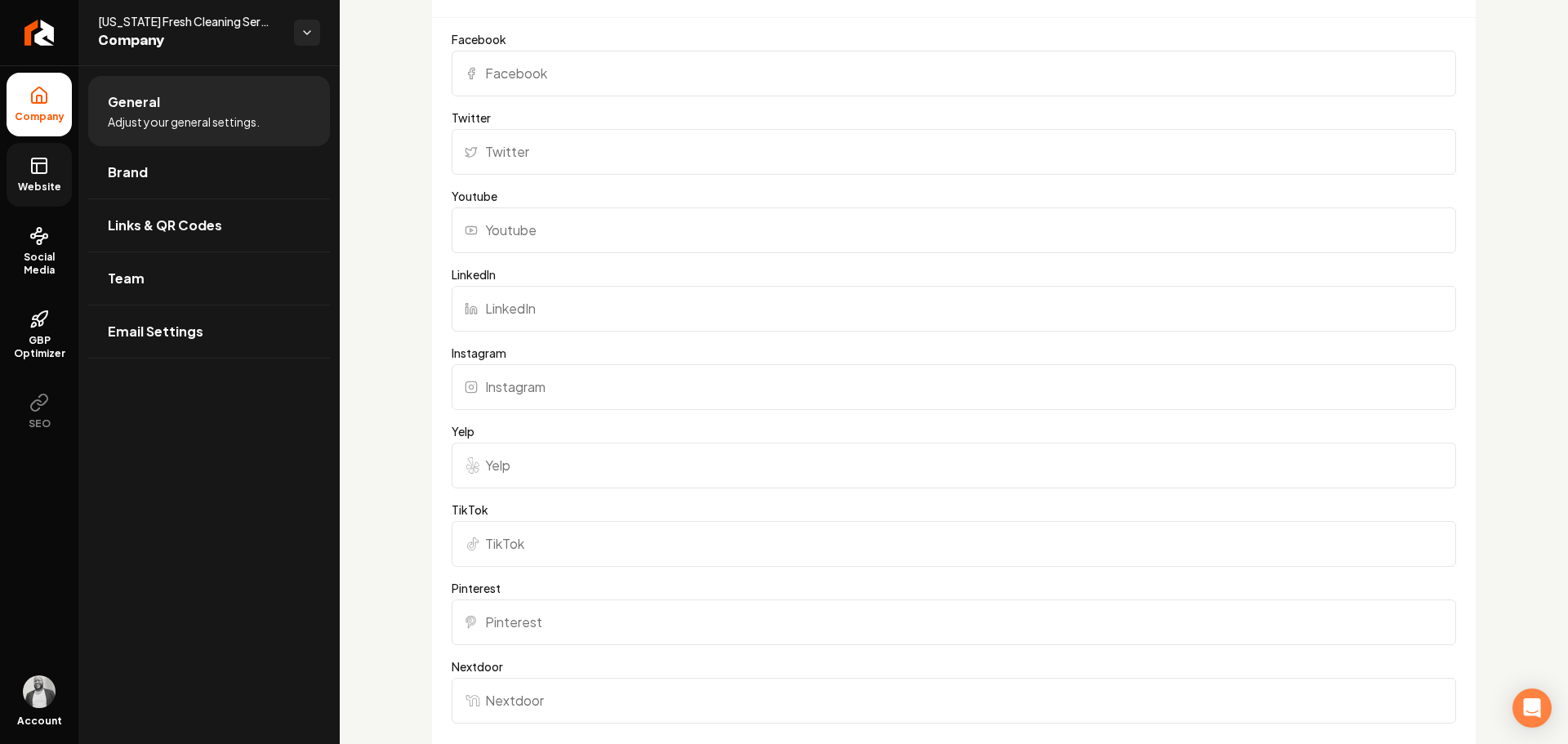
click at [586, 379] on input "Instagram" at bounding box center [954, 387] width 1005 height 46
paste input "[URL][DOMAIN_NAME]"
type input "[URL][DOMAIN_NAME]"
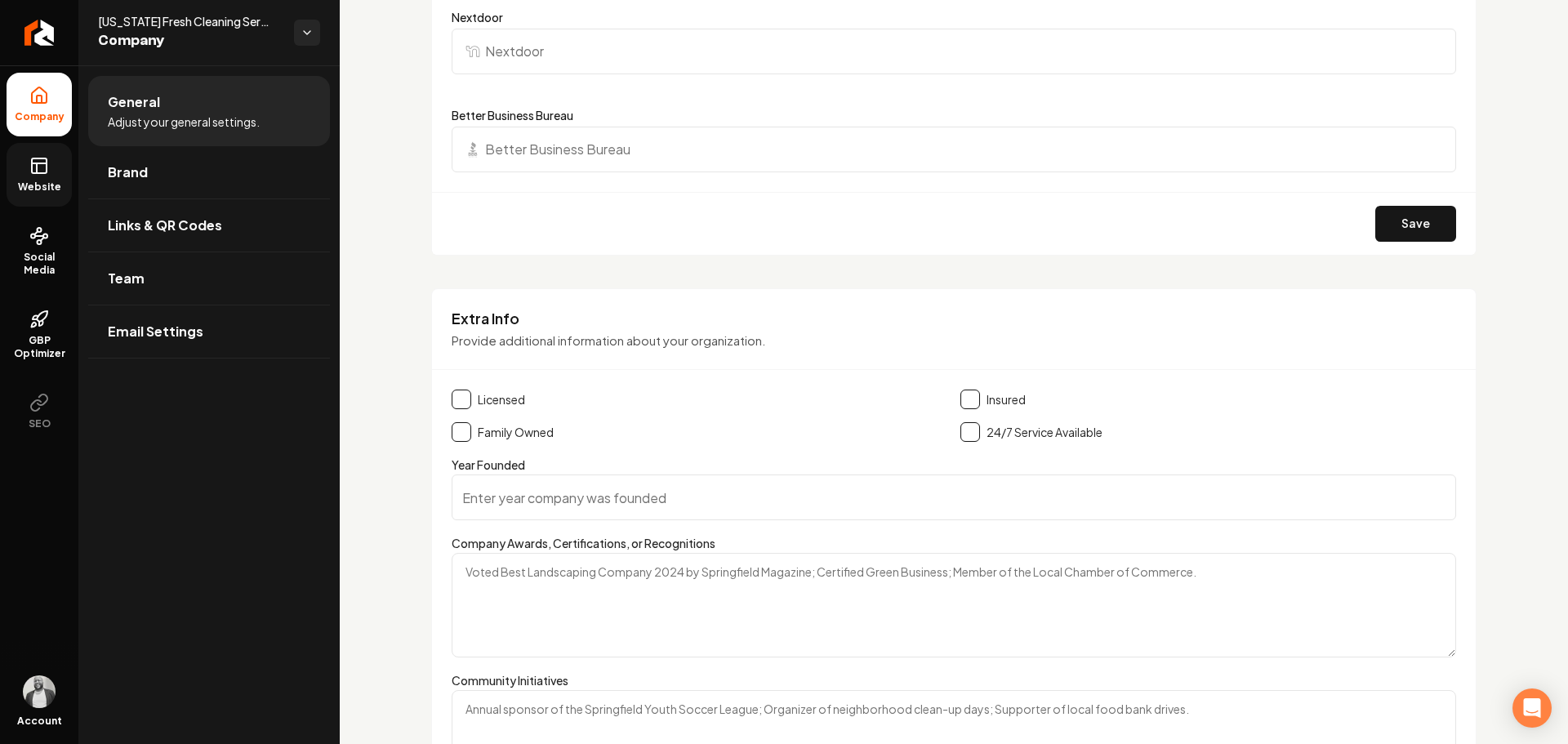
scroll to position [2124, 0]
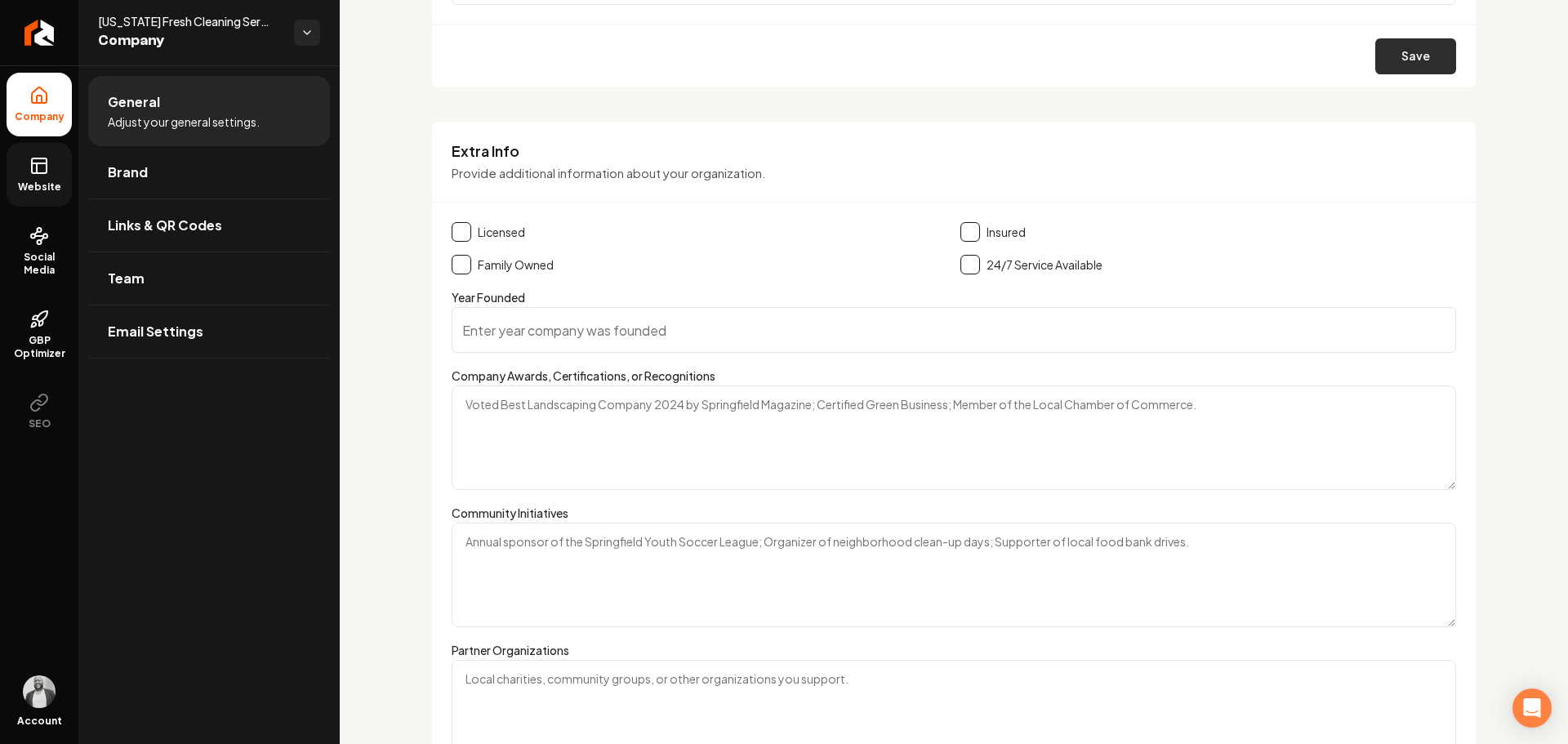
click at [1399, 52] on button "Save" at bounding box center [1415, 56] width 80 height 36
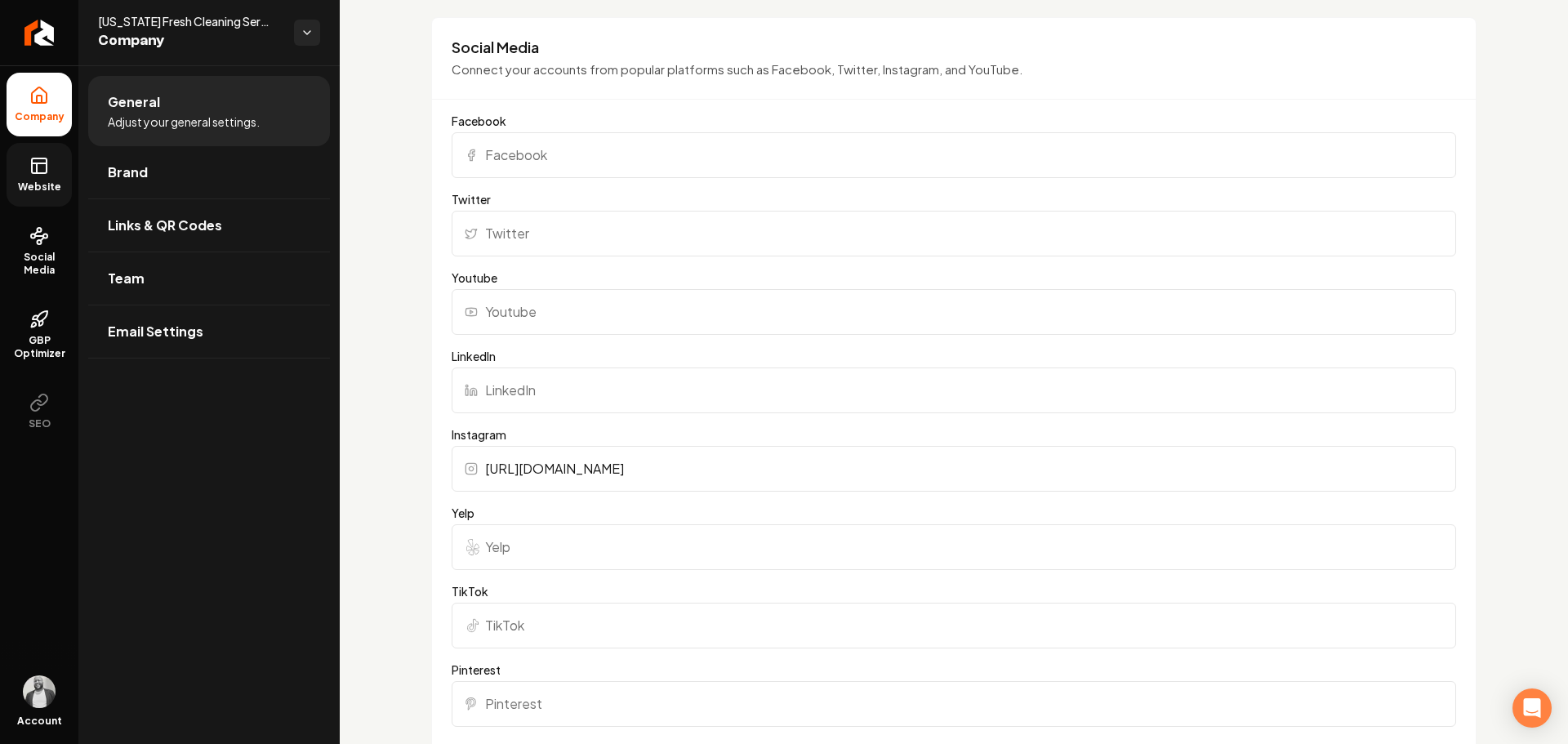
scroll to position [898, 0]
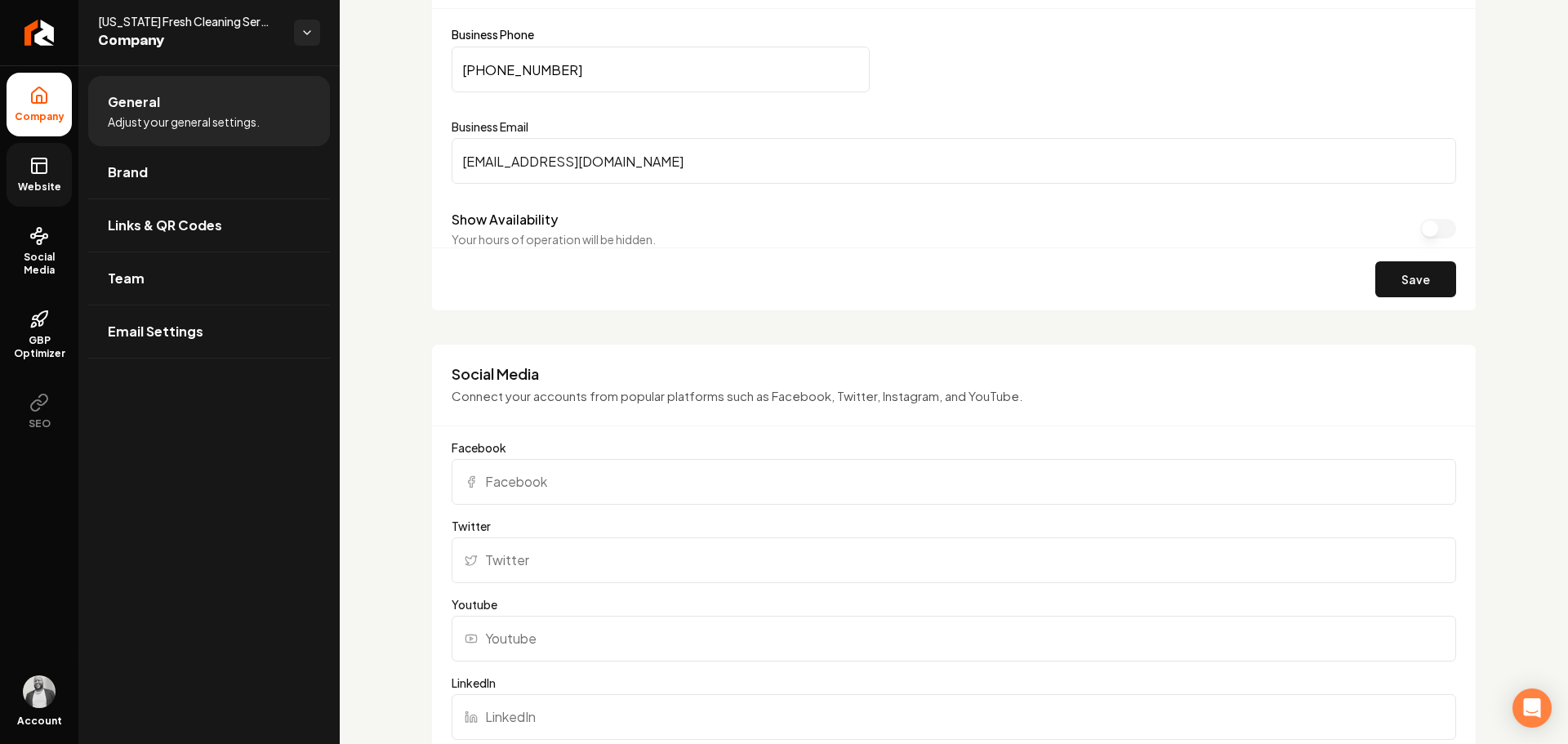
click at [672, 164] on input "[EMAIL_ADDRESS][DOMAIN_NAME]" at bounding box center [954, 161] width 1005 height 46
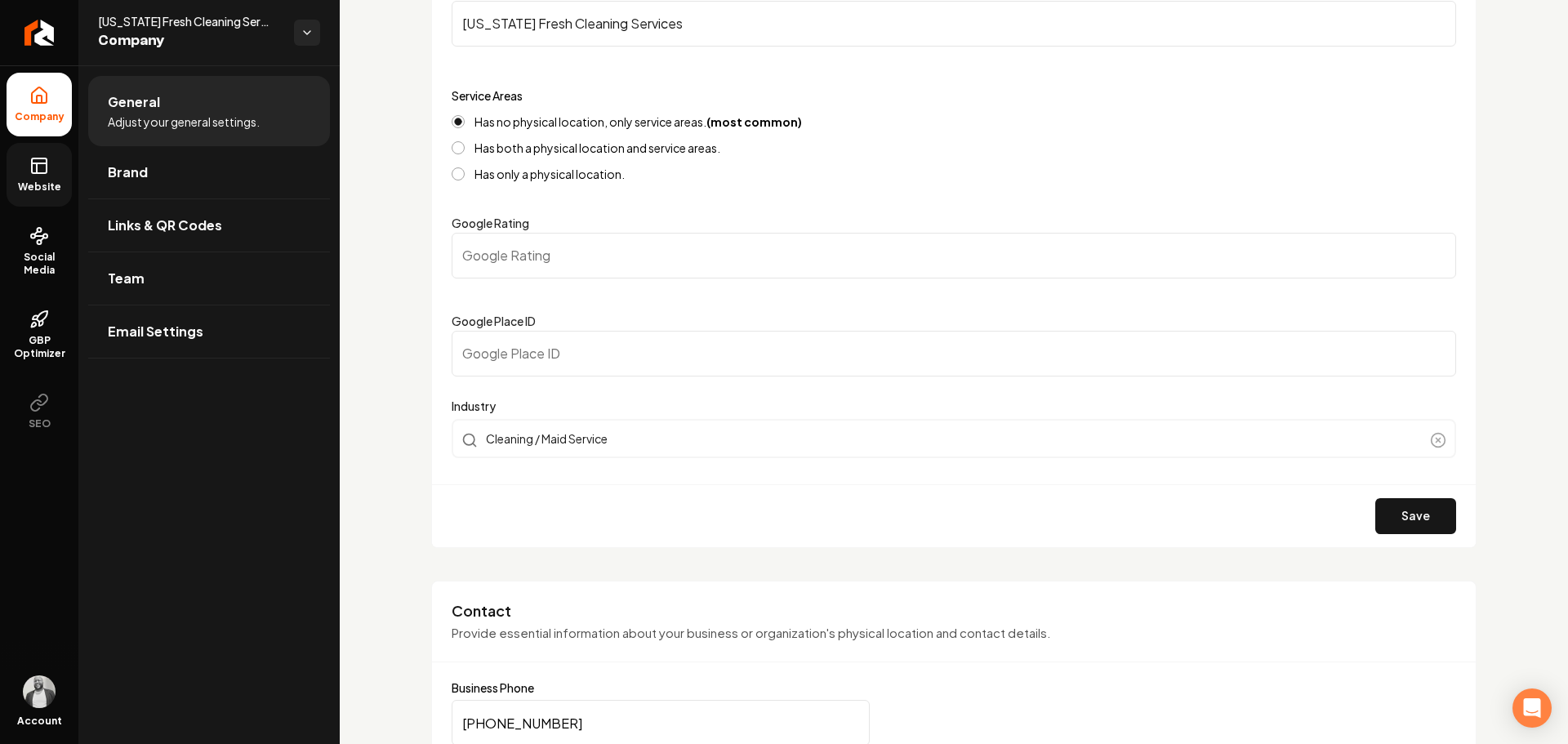
scroll to position [0, 0]
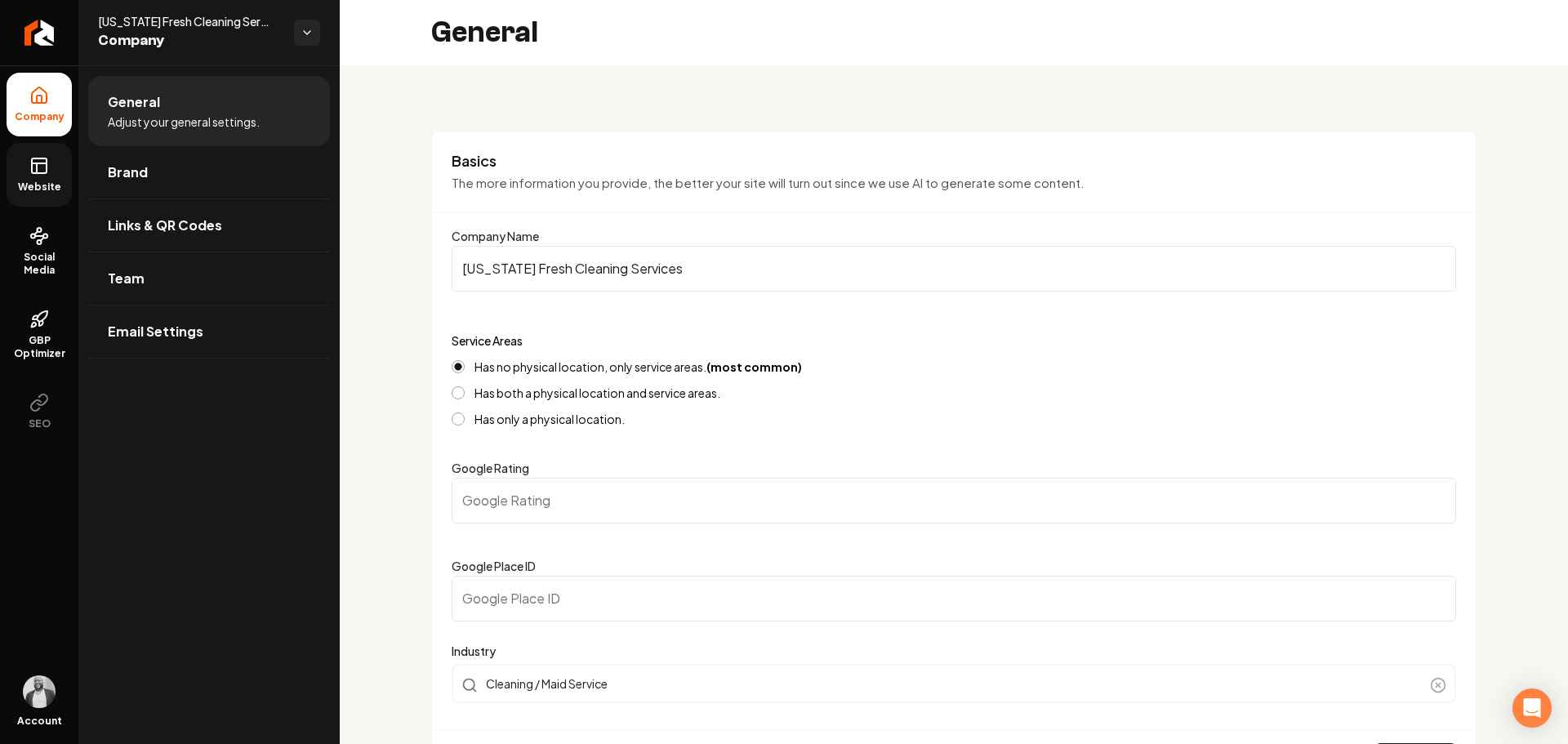
click at [612, 278] on input "[US_STATE] Fresh Cleaning Services" at bounding box center [954, 268] width 1005 height 46
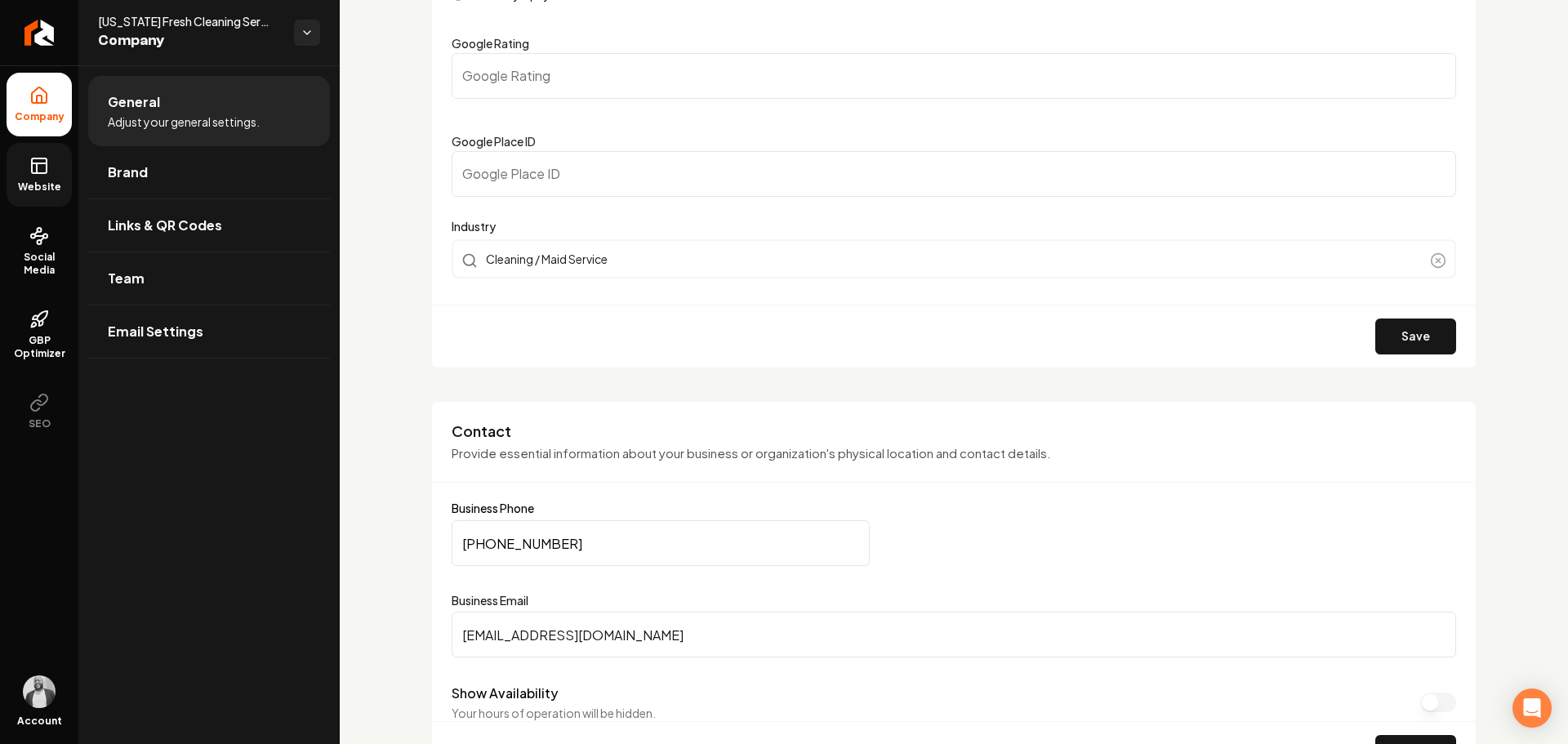
scroll to position [572, 0]
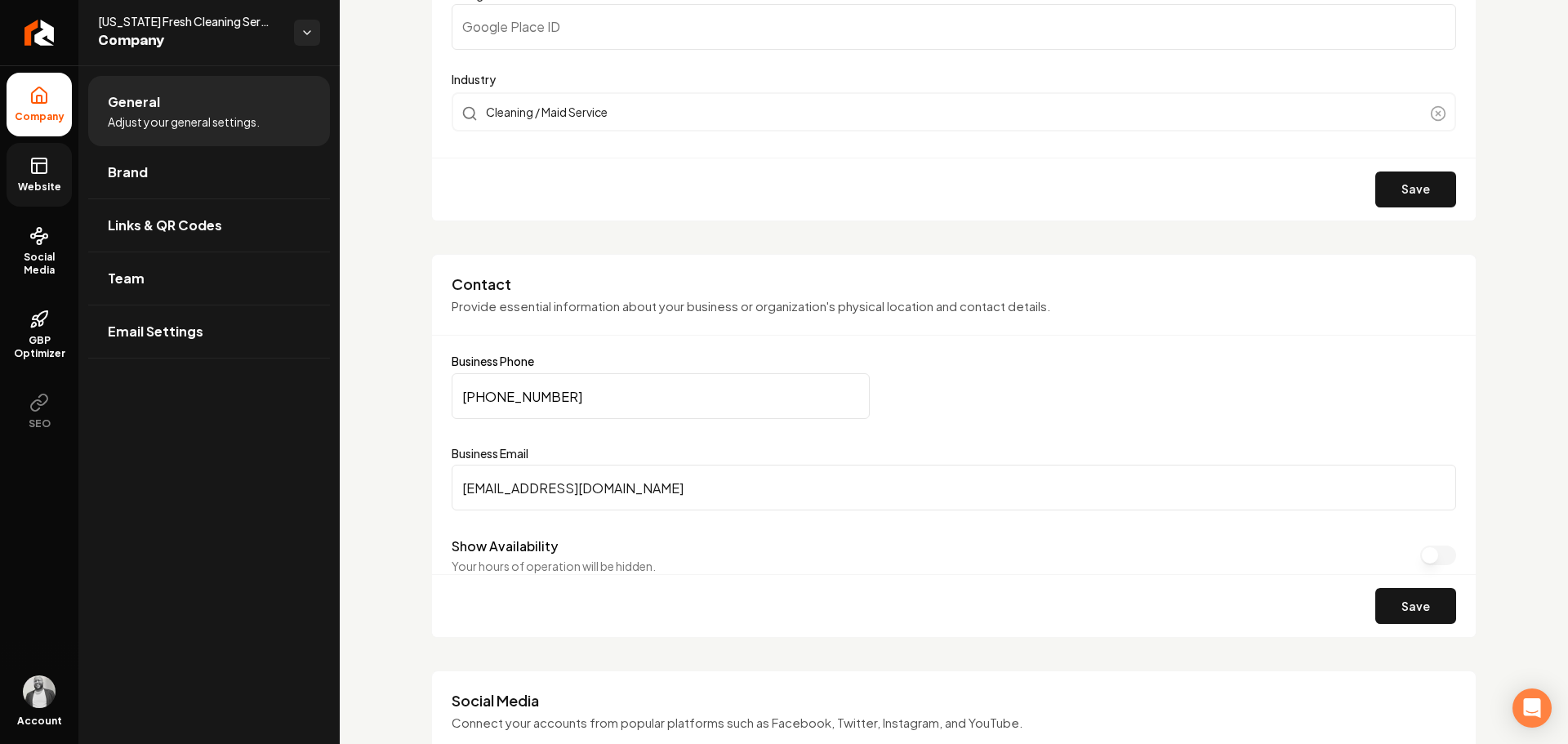
click at [594, 393] on input "[PHONE_NUMBER]" at bounding box center [661, 396] width 418 height 46
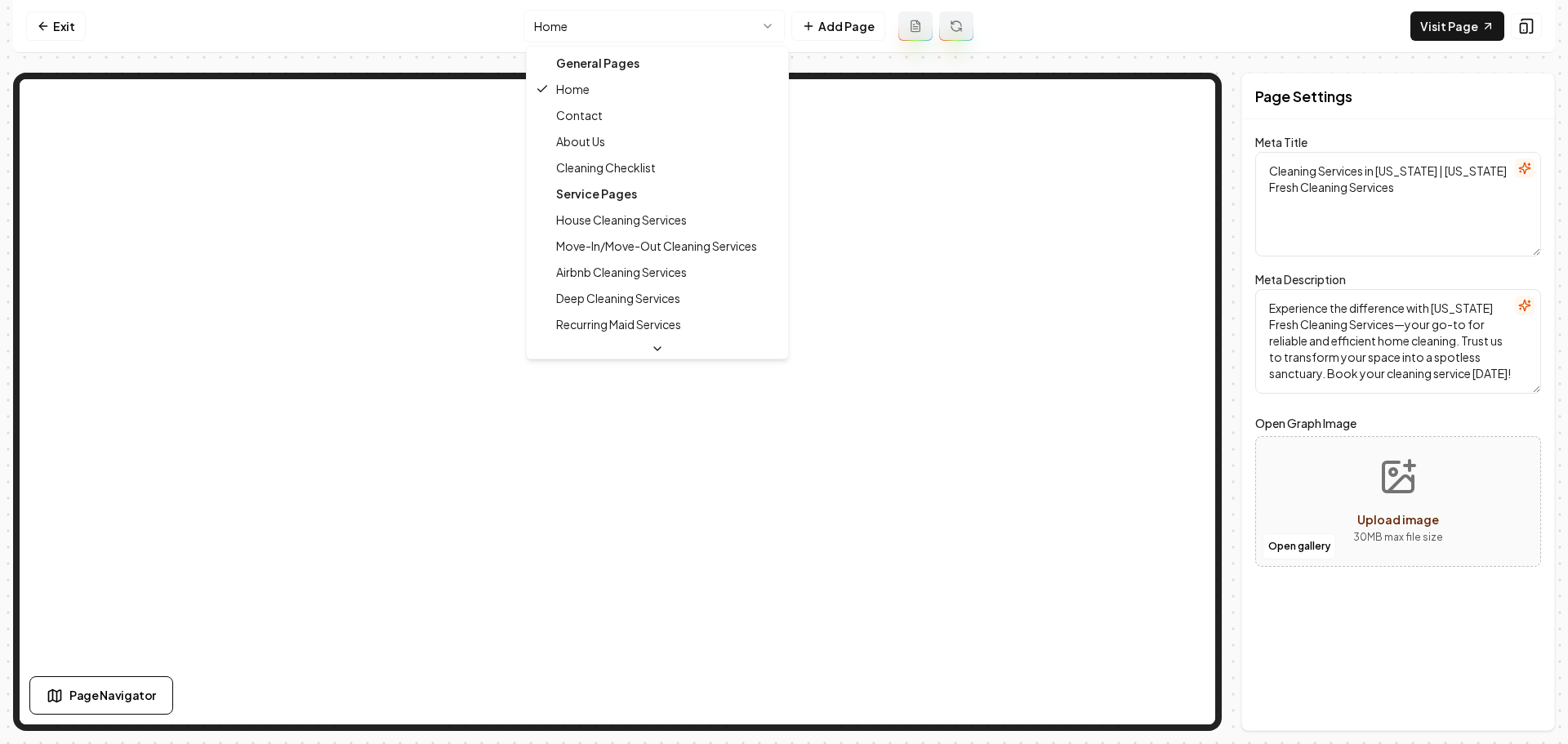
click at [707, 39] on html "Computer Required This feature is only available on a computer. Please switch t…" at bounding box center [784, 372] width 1568 height 744
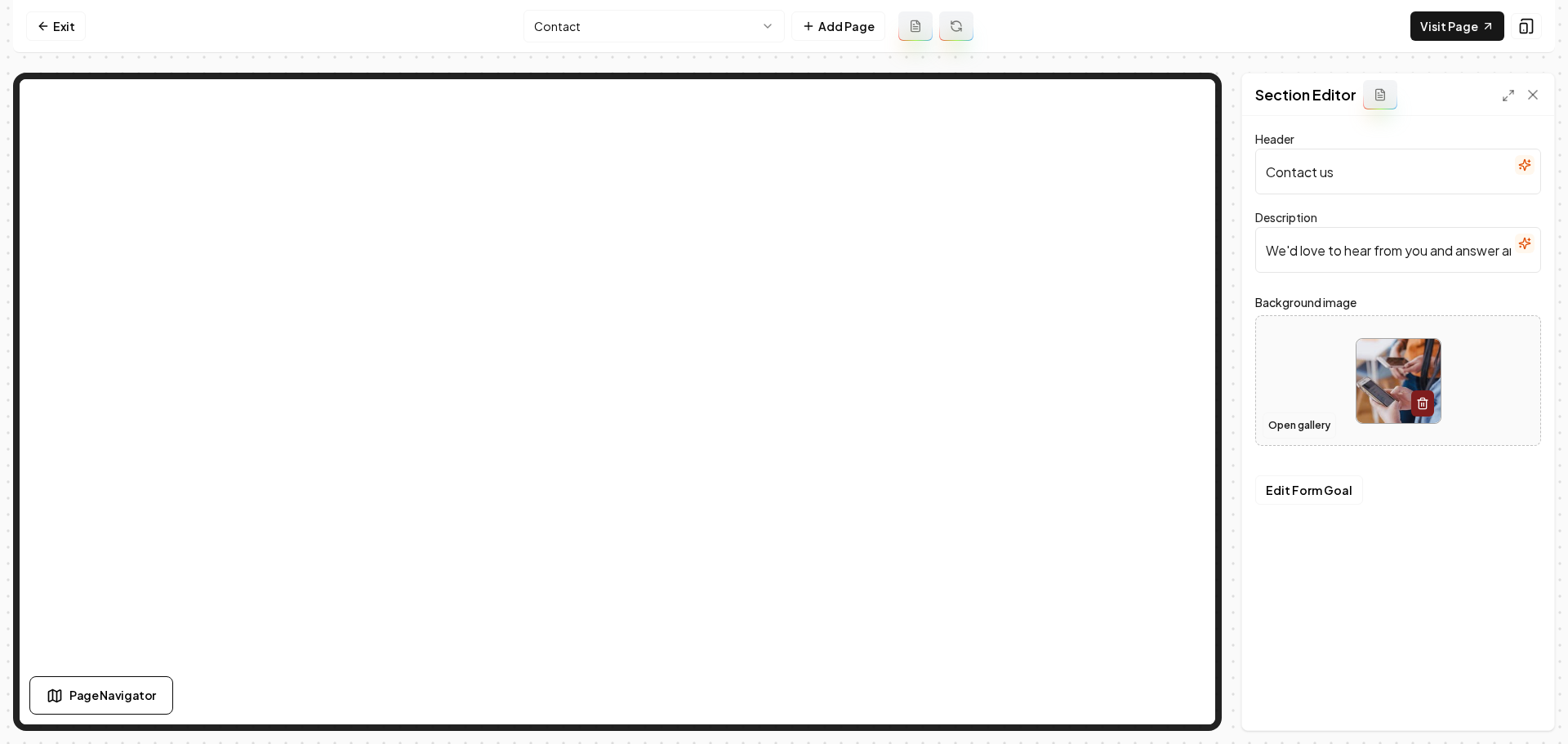
click at [1284, 424] on button "Open gallery" at bounding box center [1300, 425] width 74 height 26
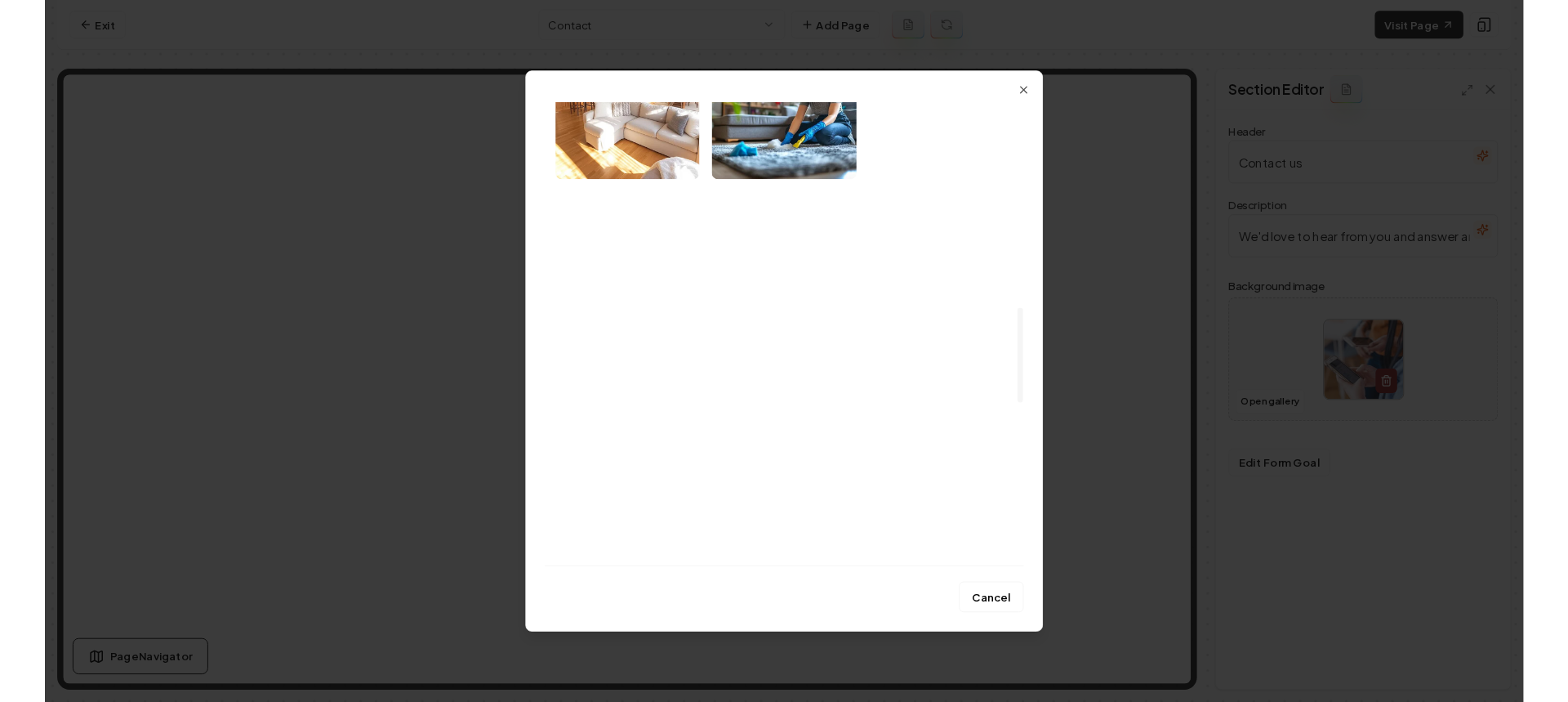
scroll to position [1062, 0]
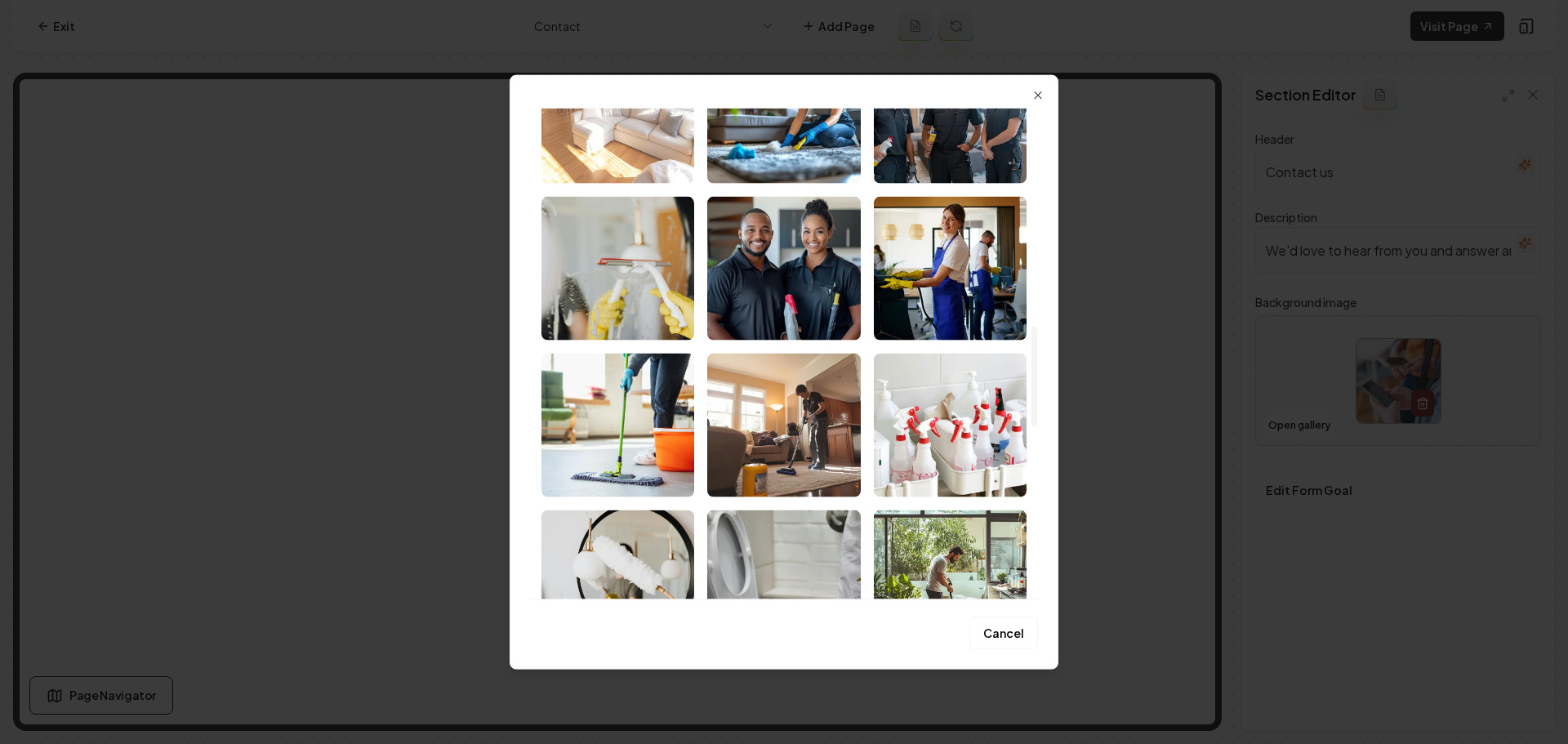
click at [641, 168] on img "Select image image_68a5c2fa5c7cd75eb8ce9e92.png" at bounding box center [618, 111] width 153 height 143
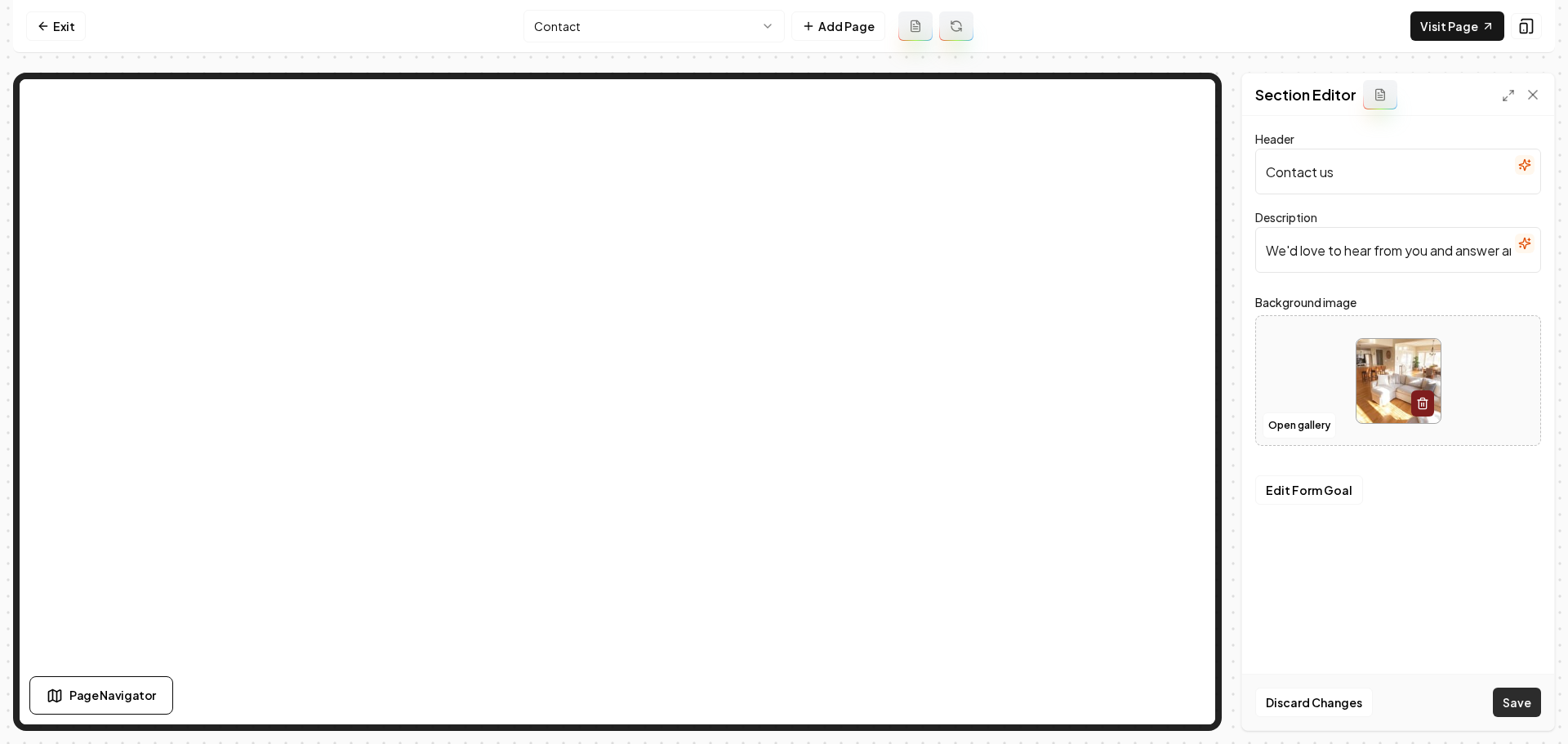
click at [1514, 701] on button "Save" at bounding box center [1516, 702] width 48 height 29
click at [665, 34] on html "Computer Required This feature is only available on a computer. Please switch t…" at bounding box center [784, 372] width 1568 height 744
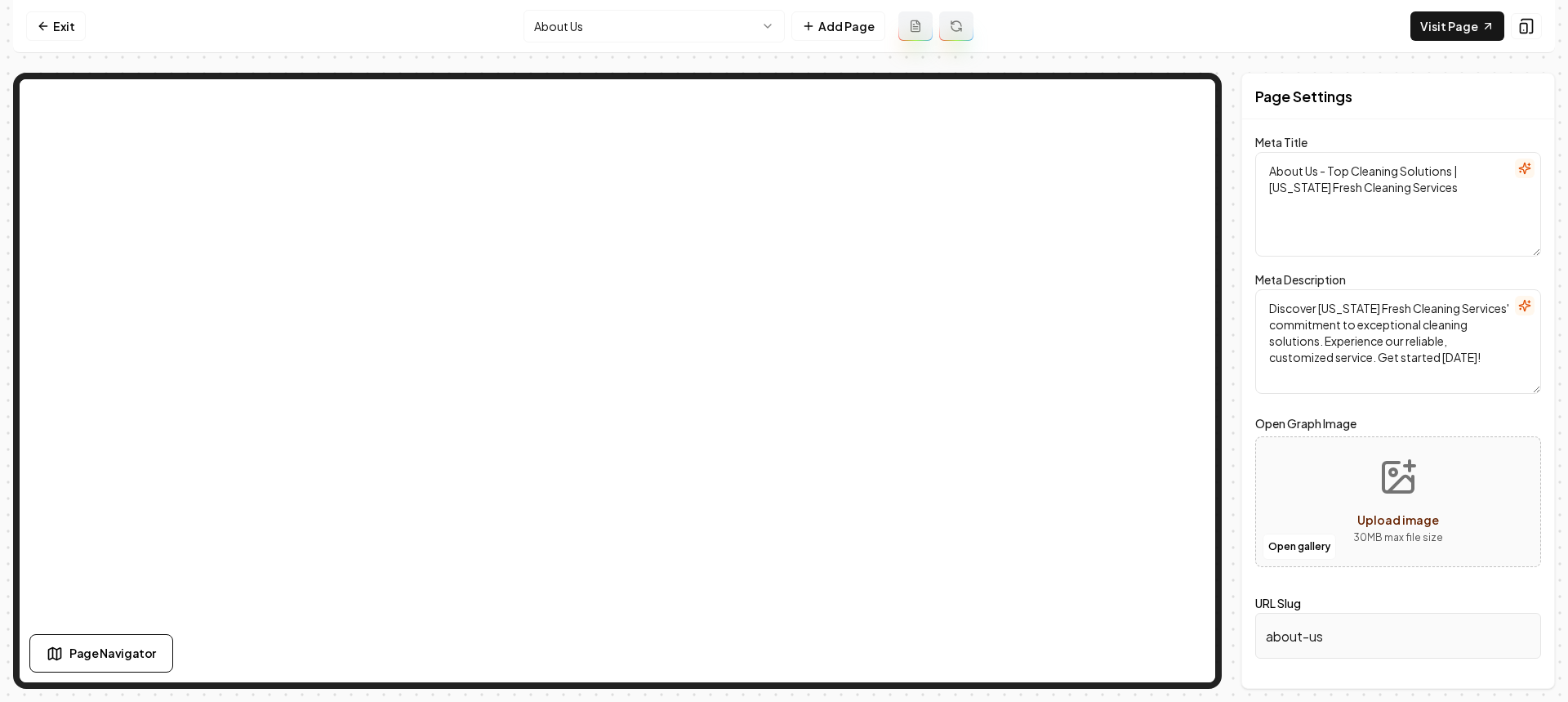
click at [653, 31] on html "Computer Required This feature is only available on a computer. Please switch t…" at bounding box center [784, 351] width 1568 height 702
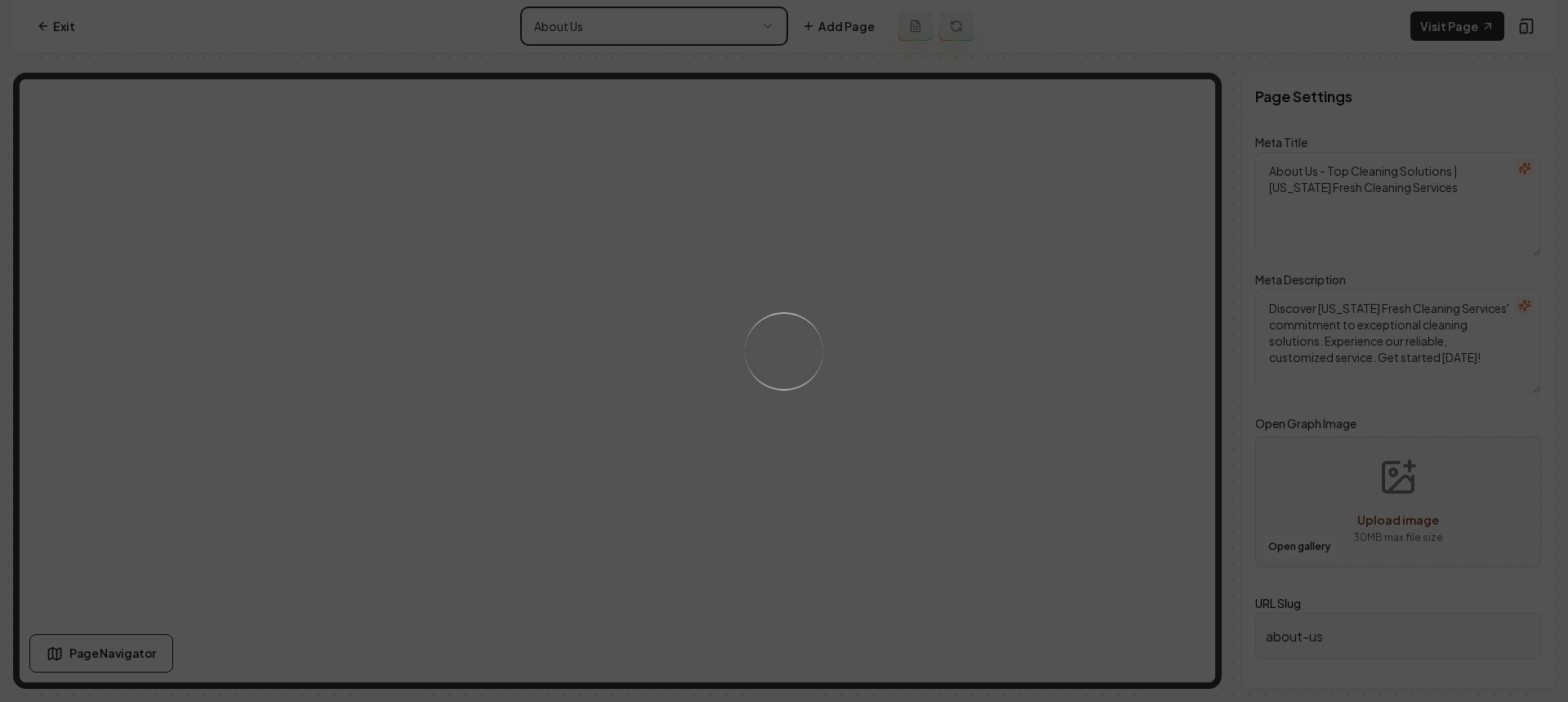
type textarea "Cleaning Services in New York | New York Fresh Cleaning Services"
type textarea "Experience the difference with New York Fresh Cleaning Services—your go-to for …"
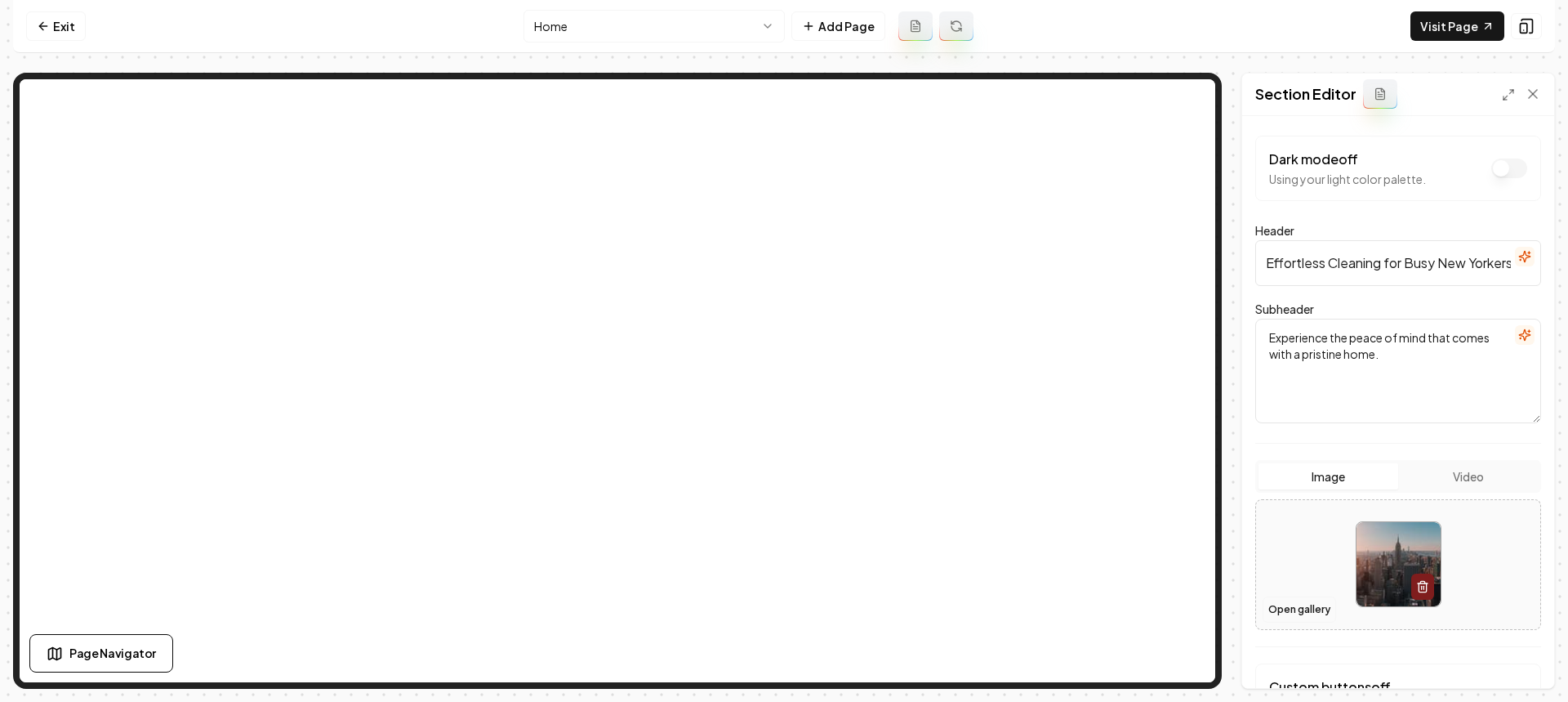
click at [1299, 609] on button "Open gallery" at bounding box center [1300, 609] width 74 height 26
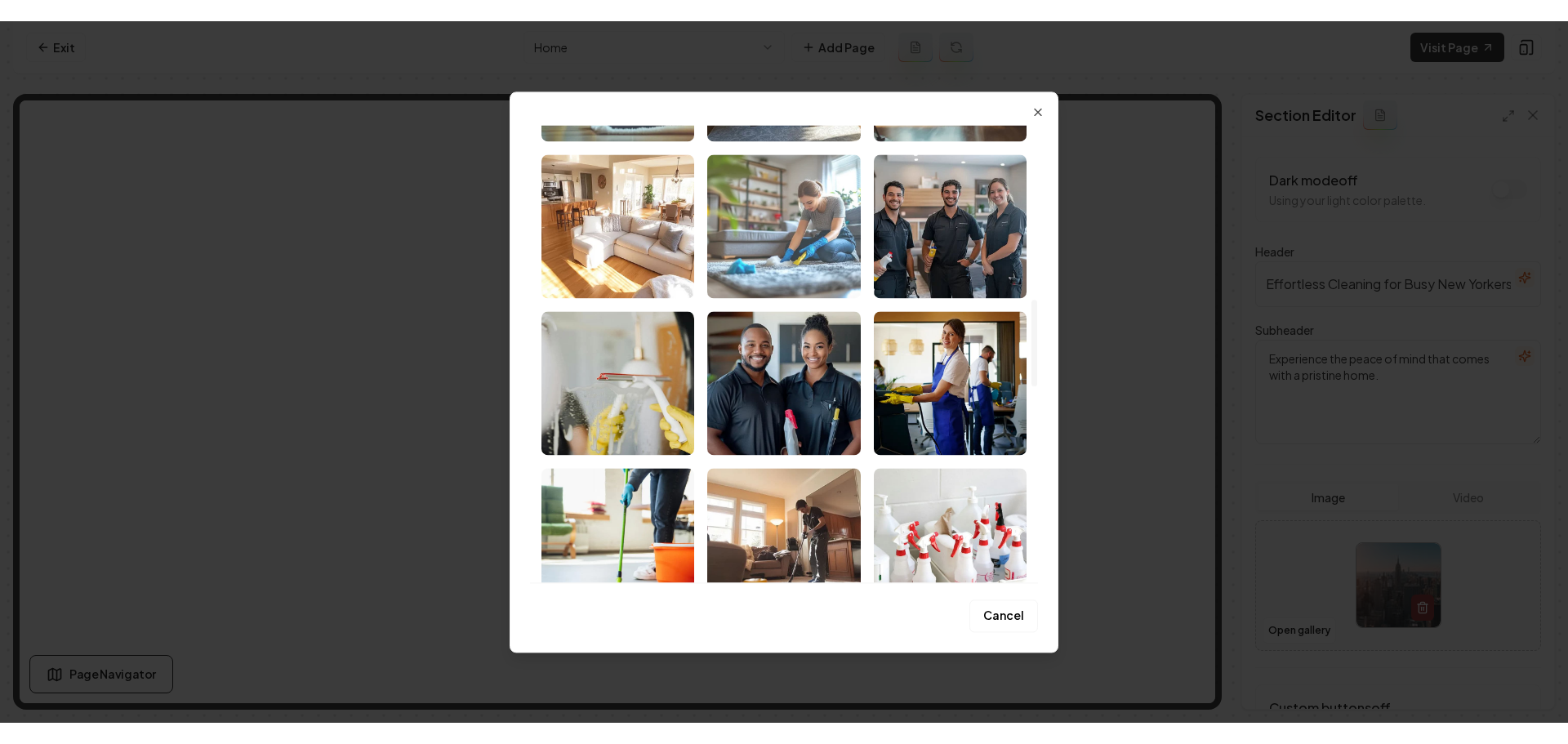
scroll to position [981, 0]
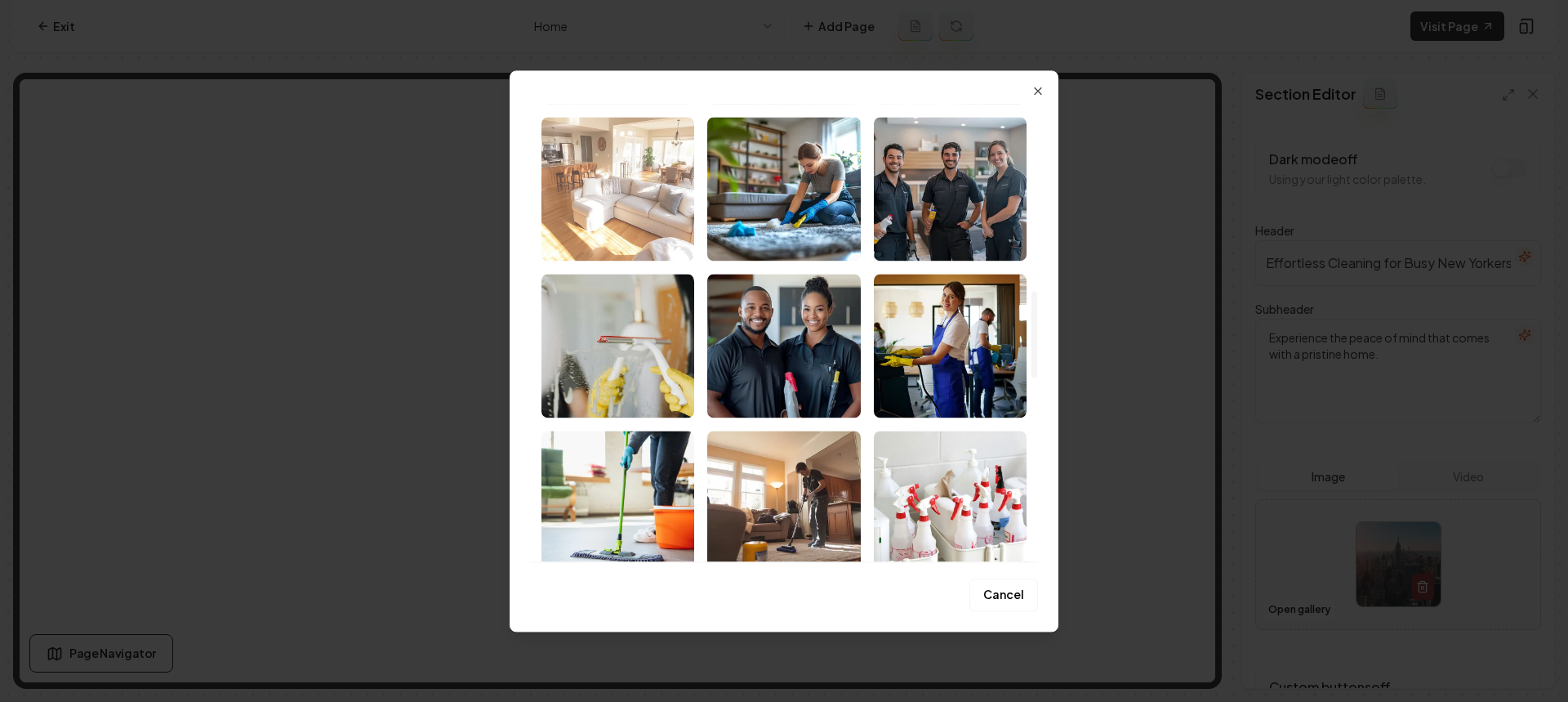
click at [624, 173] on img "Select image image_68a5c2fa5c7cd75eb8ce9e92.png" at bounding box center [618, 188] width 153 height 143
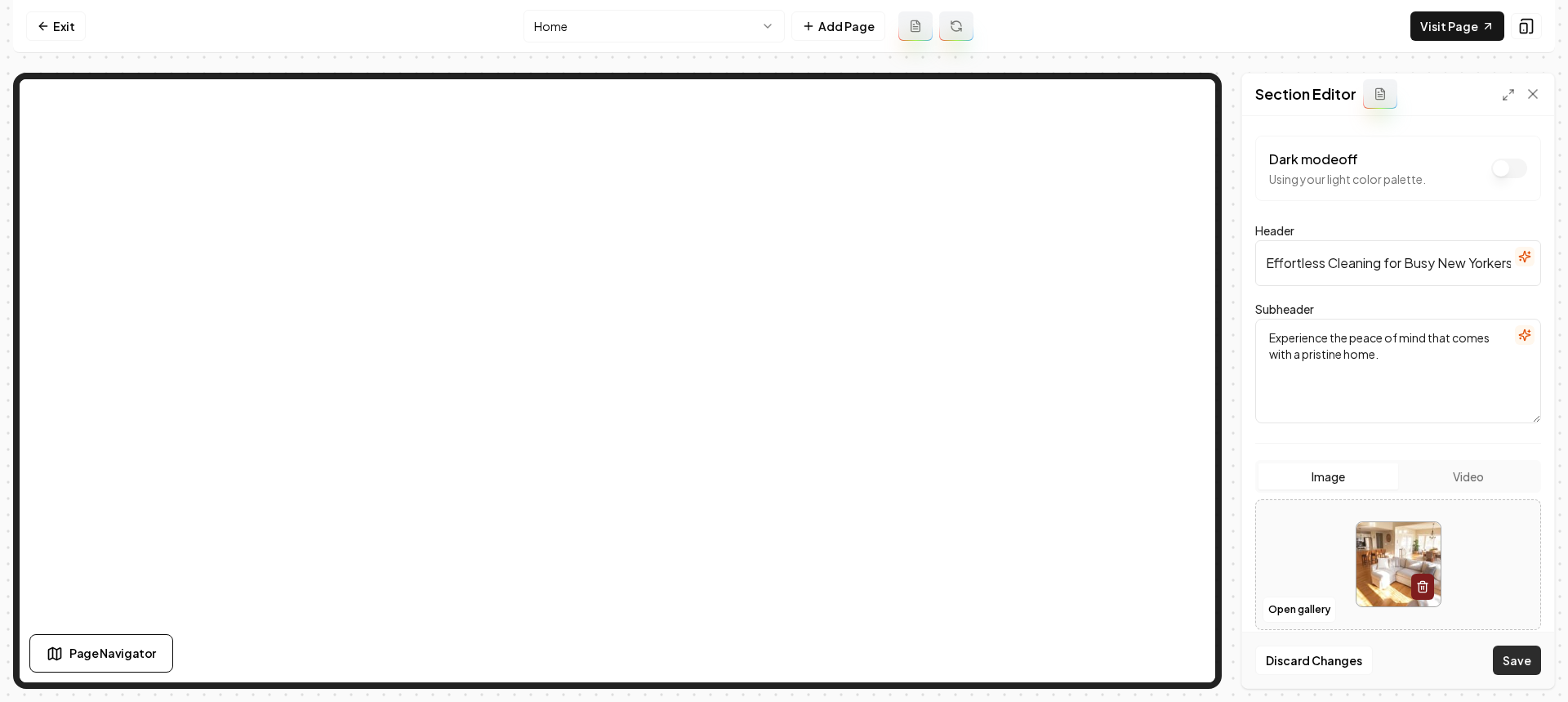
click at [1525, 664] on button "Save" at bounding box center [1516, 659] width 48 height 29
